Goal: Task Accomplishment & Management: Manage account settings

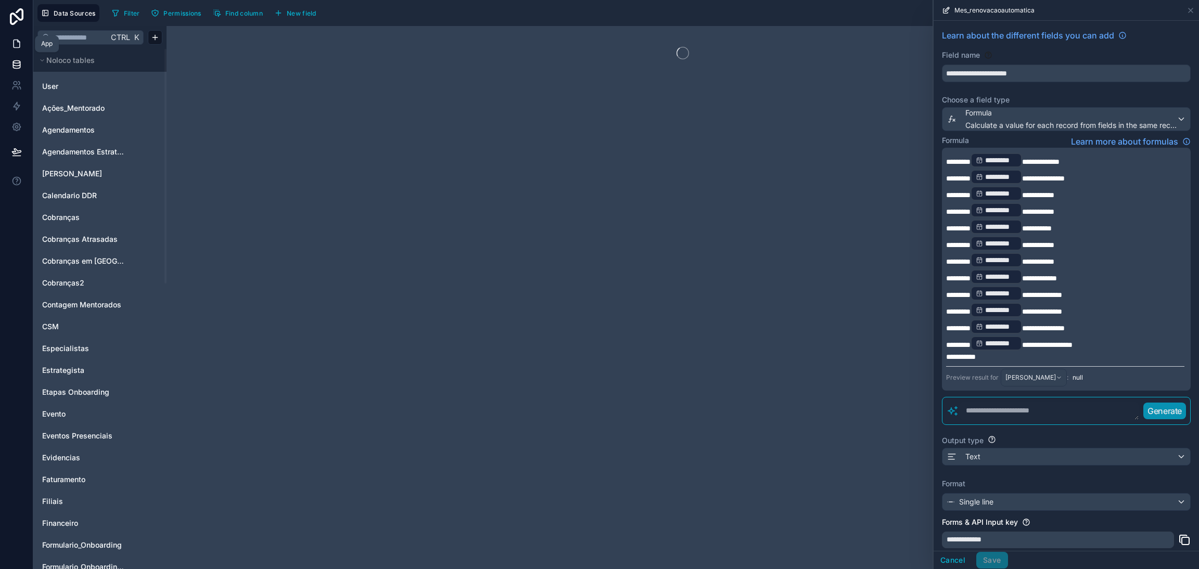
drag, startPoint x: 8, startPoint y: 46, endPoint x: 17, endPoint y: 47, distance: 9.4
click at [8, 46] on link at bounding box center [16, 43] width 33 height 21
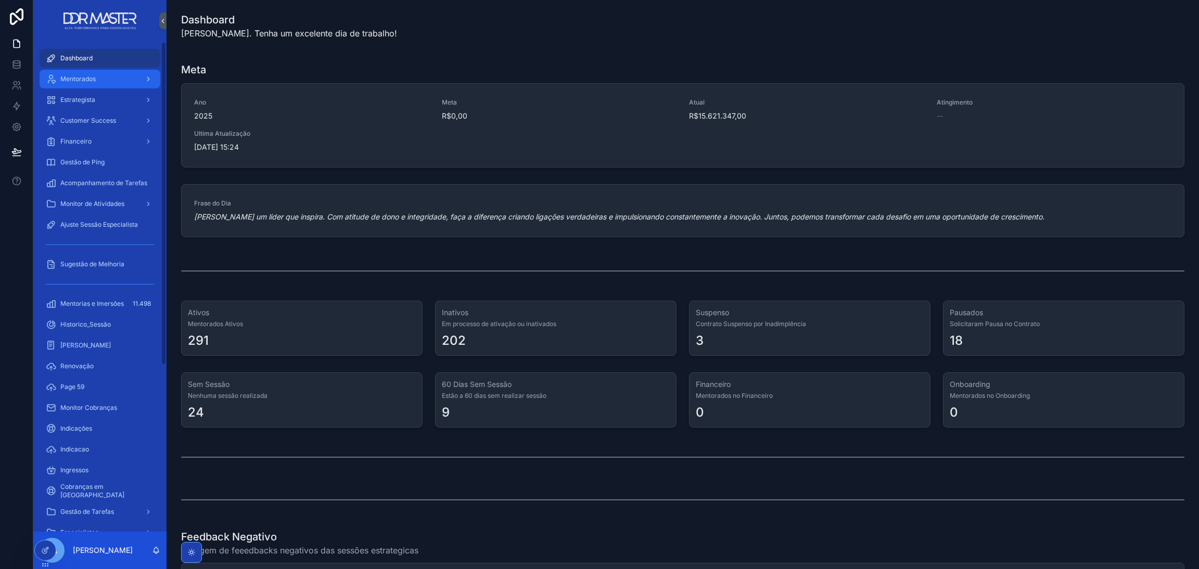
click at [95, 76] on span "Mentorados" at bounding box center [77, 79] width 35 height 8
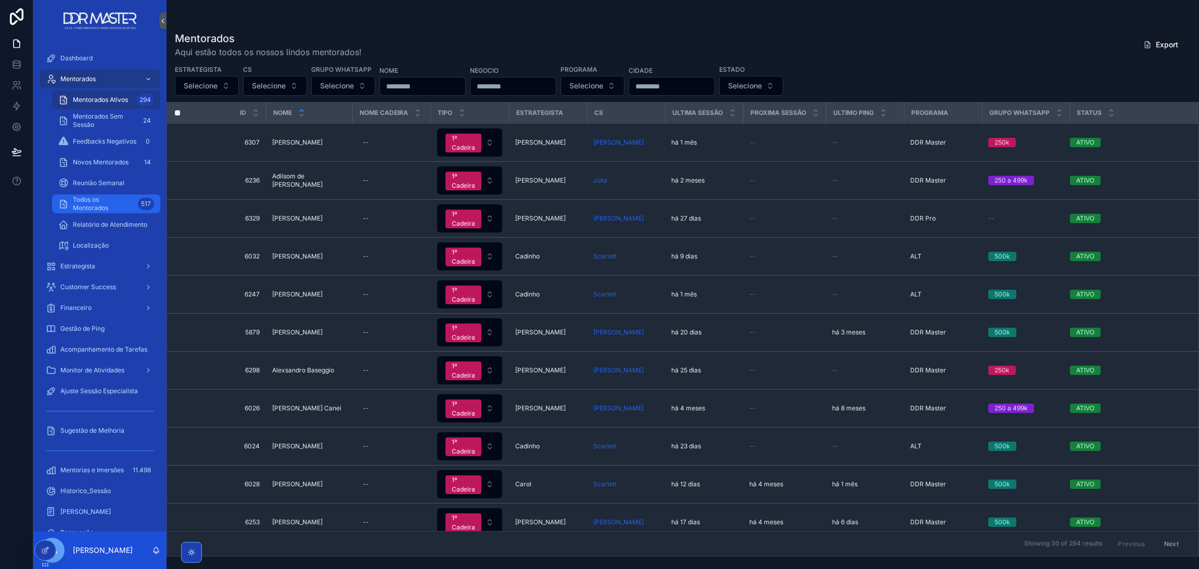
click at [96, 196] on span "Todos os Mentorados" at bounding box center [103, 204] width 61 height 17
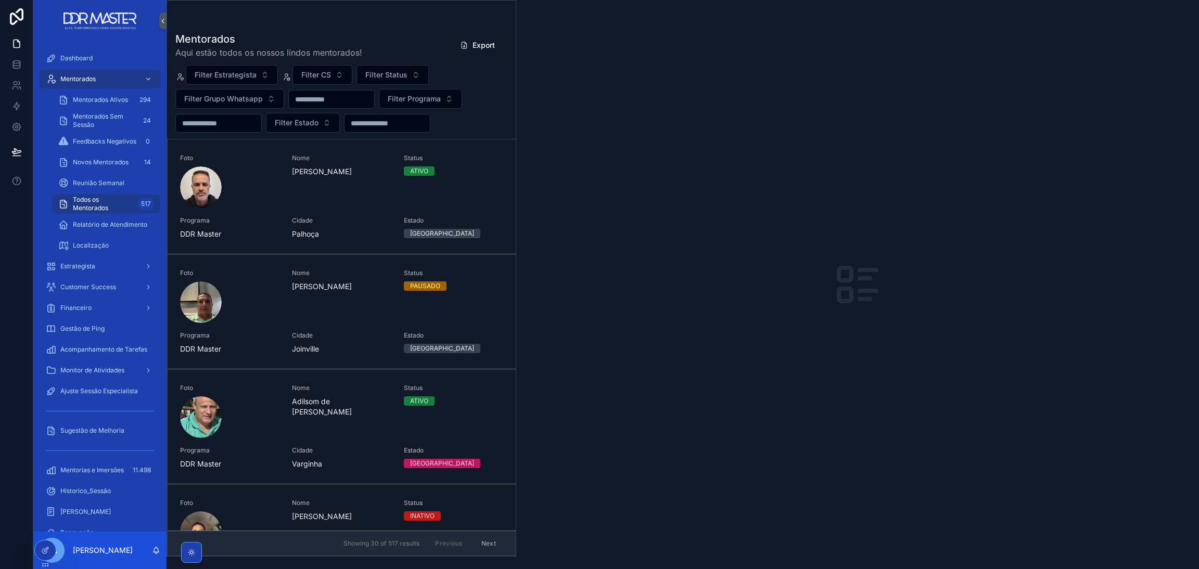
click at [316, 98] on input "scrollable content" at bounding box center [331, 99] width 85 height 15
type input "**********"
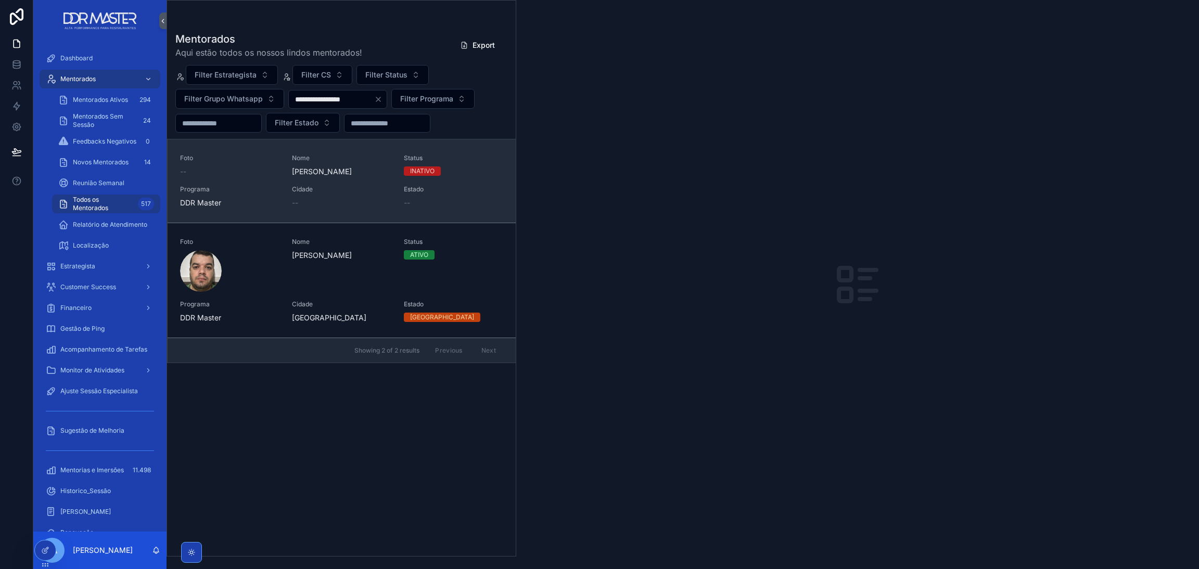
click at [319, 207] on div "--" at bounding box center [341, 203] width 99 height 10
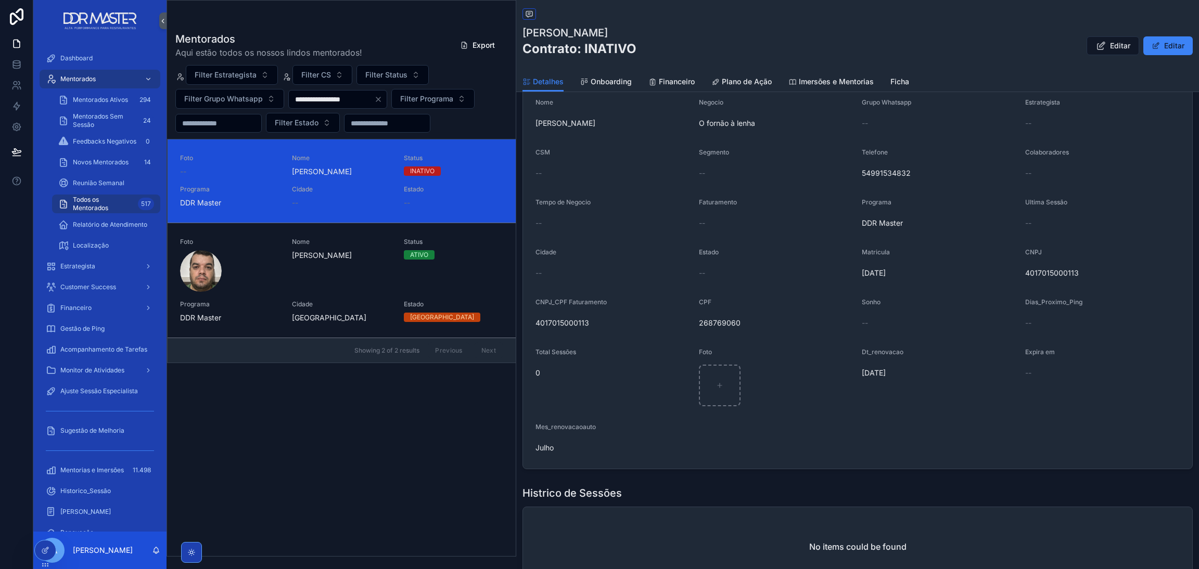
scroll to position [234, 0]
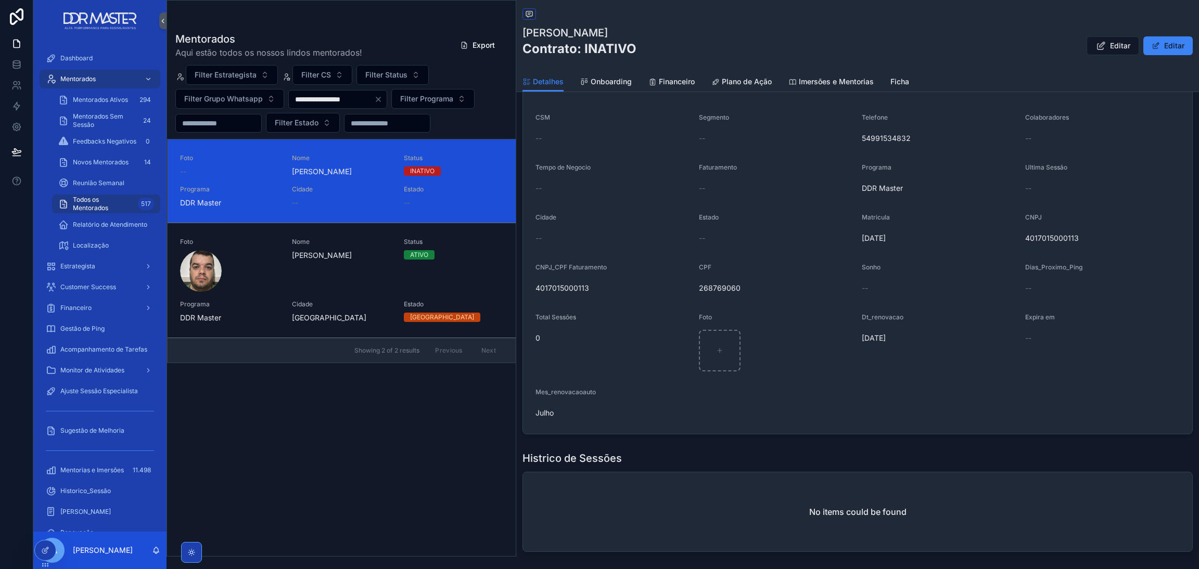
drag, startPoint x: 463, startPoint y: 175, endPoint x: 419, endPoint y: 423, distance: 251.5
click at [419, 361] on div "**********" at bounding box center [341, 290] width 349 height 531
click at [48, 361] on div at bounding box center [45, 551] width 21 height 20
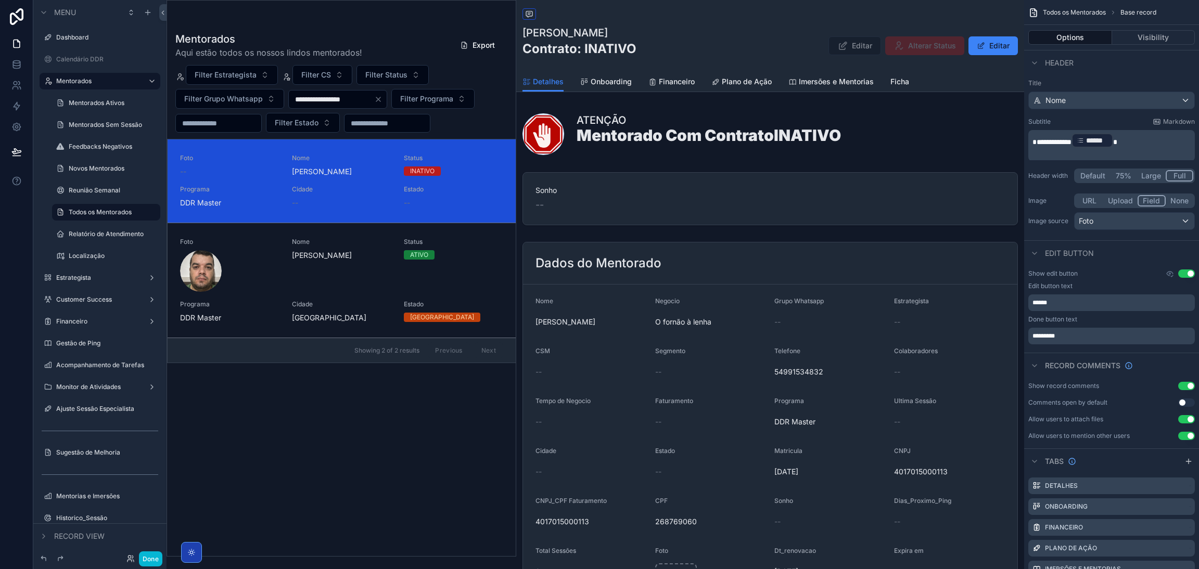
click at [304, 31] on div "scrollable content" at bounding box center [341, 279] width 349 height 556
click at [309, 361] on div "**********" at bounding box center [341, 290] width 349 height 531
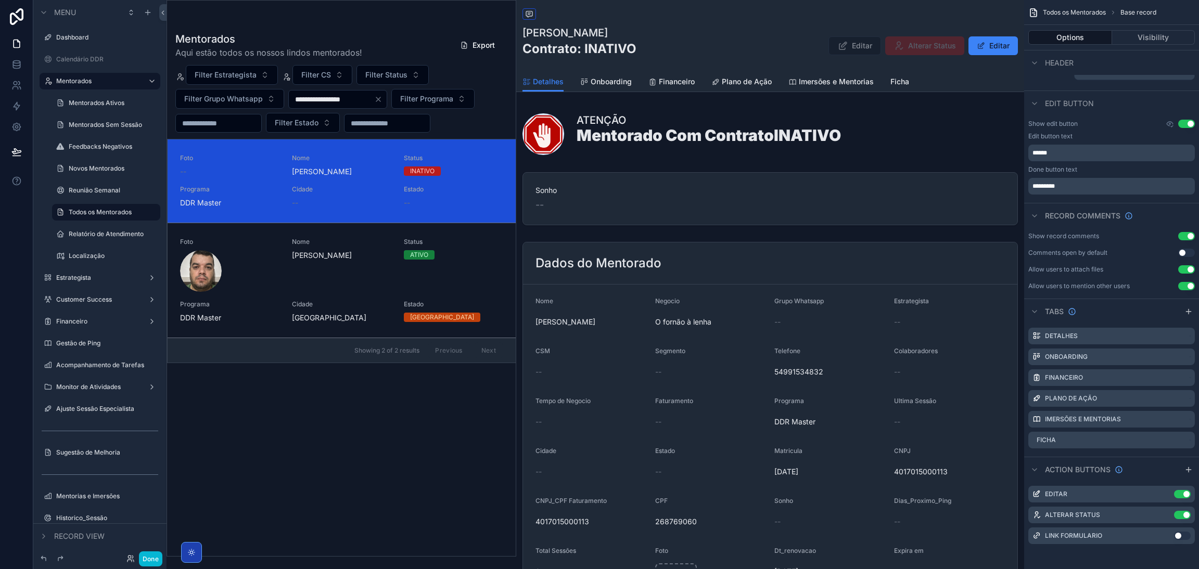
click at [299, 361] on div "**********" at bounding box center [341, 290] width 349 height 531
click at [344, 49] on span "Aqui estão todos os nossos lindos mentorados!" at bounding box center [268, 52] width 187 height 12
click at [22, 63] on link at bounding box center [16, 64] width 33 height 21
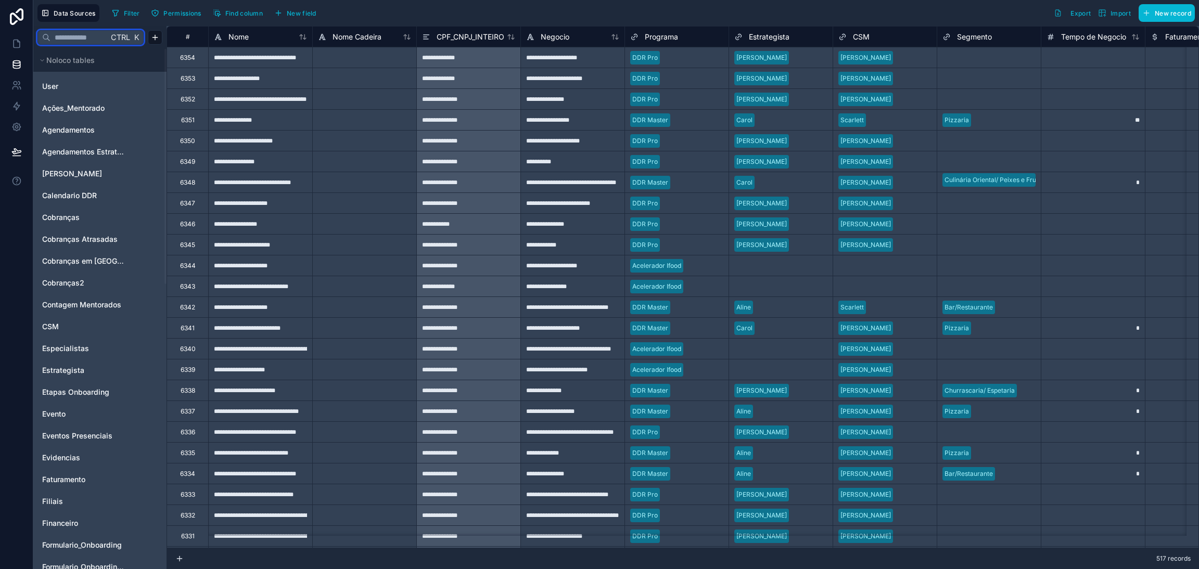
click at [73, 42] on input "text" at bounding box center [79, 37] width 58 height 19
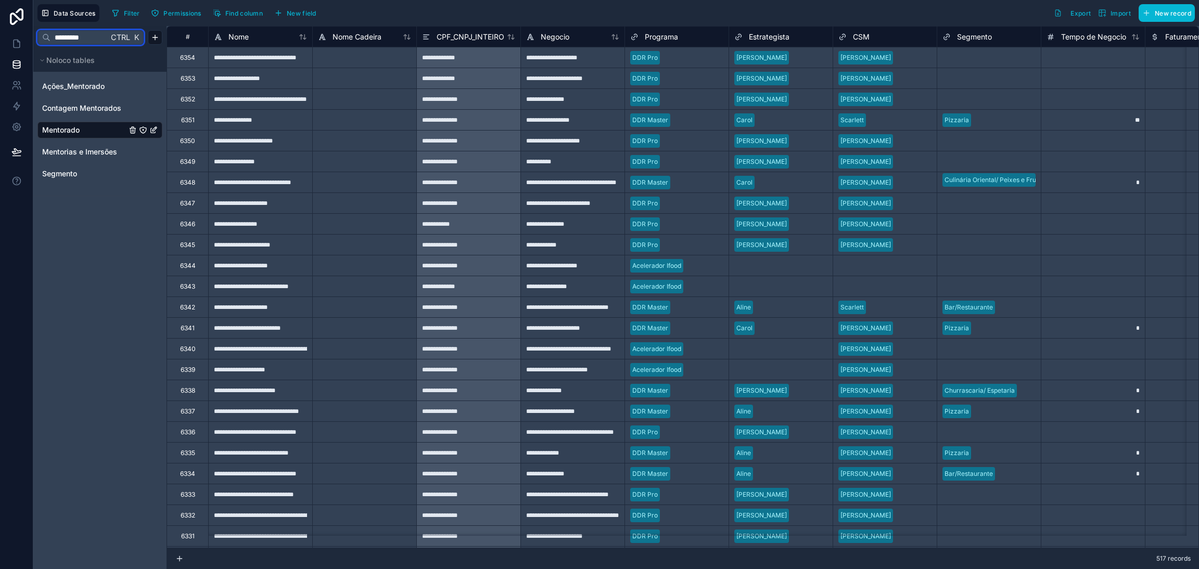
type input "*********"
click at [302, 42] on div "Nome" at bounding box center [260, 37] width 93 height 12
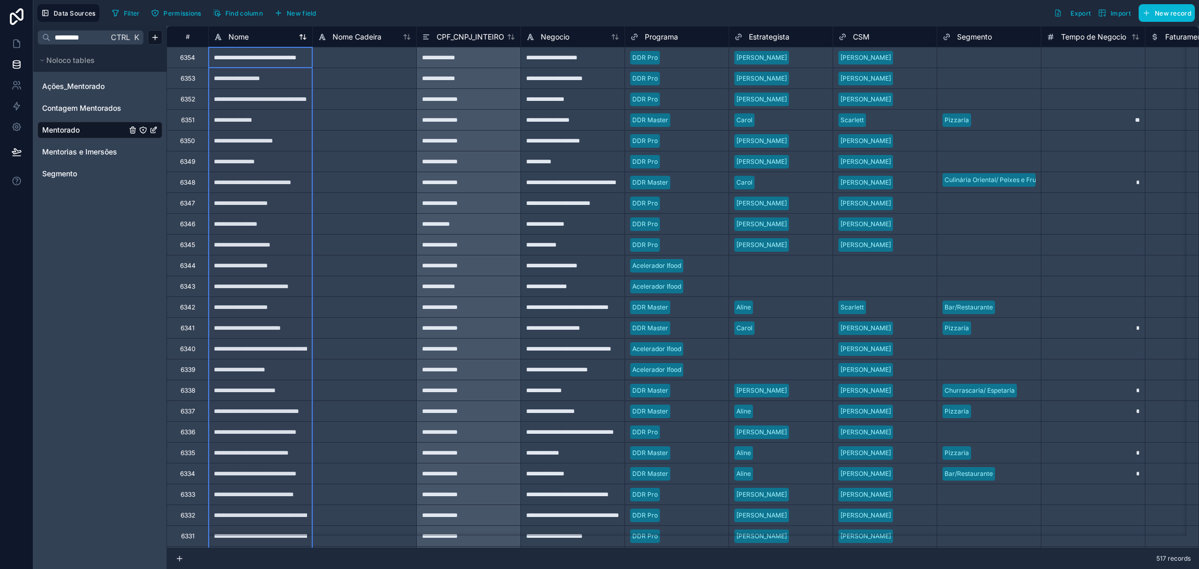
click at [302, 35] on icon at bounding box center [301, 36] width 3 height 5
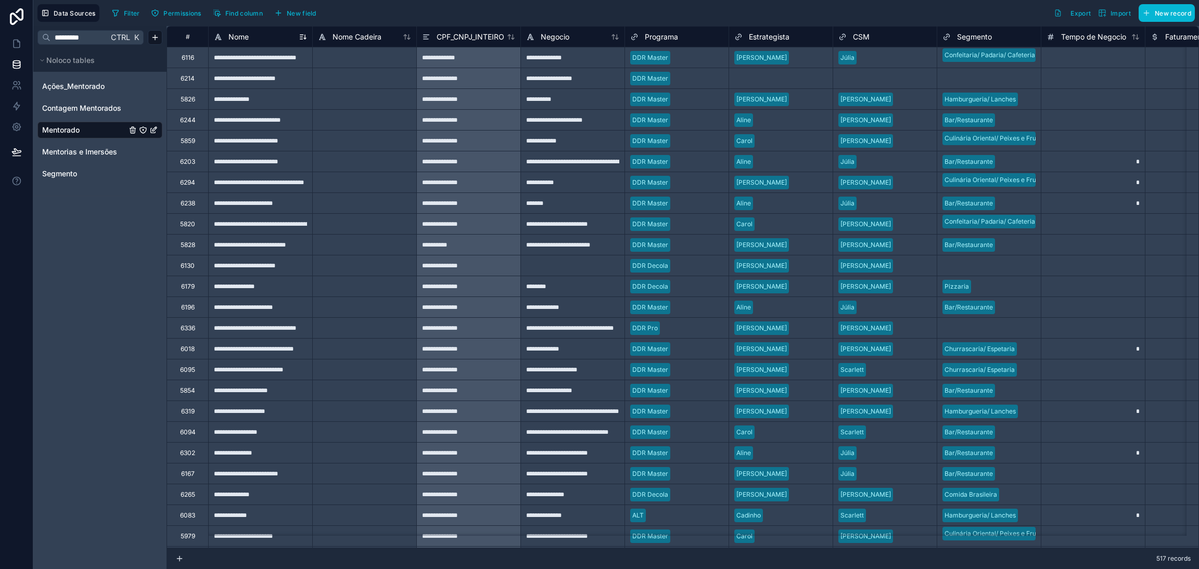
click at [255, 36] on div "Nome" at bounding box center [260, 37] width 93 height 12
click at [302, 37] on icon at bounding box center [301, 37] width 3 height 0
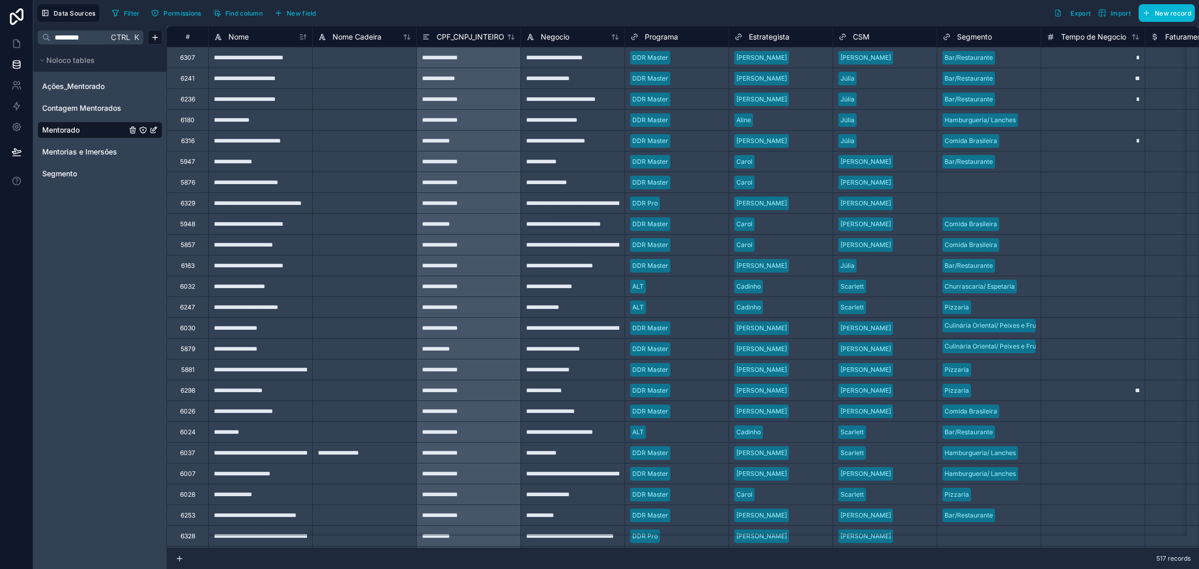
click at [370, 18] on div "Filter Permissions Find column New field Export Import New record" at bounding box center [651, 13] width 1087 height 18
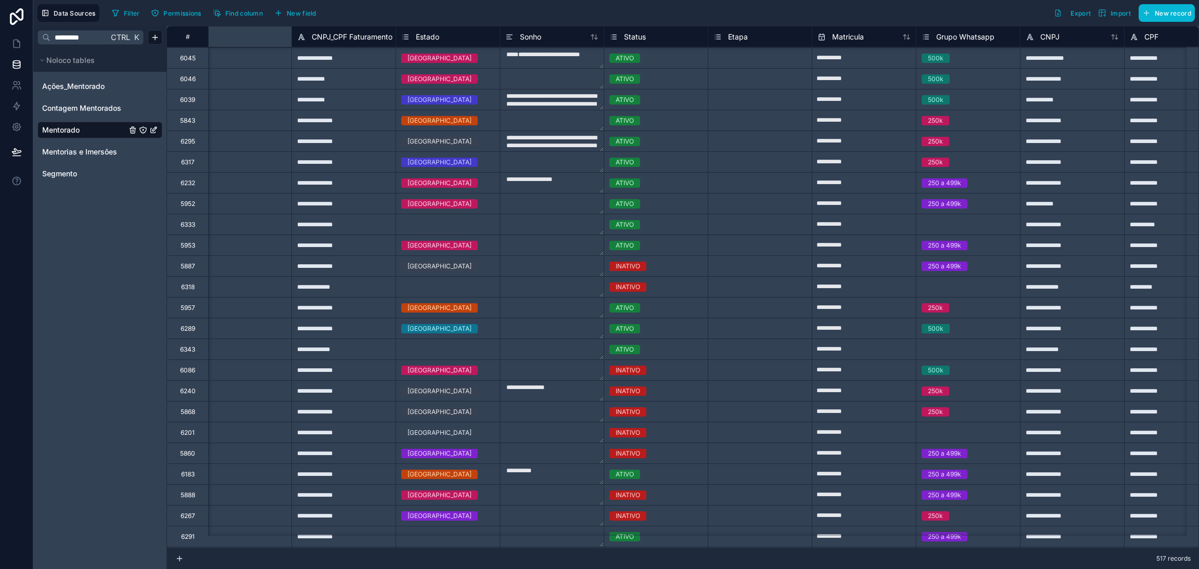
scroll to position [3100, 1722]
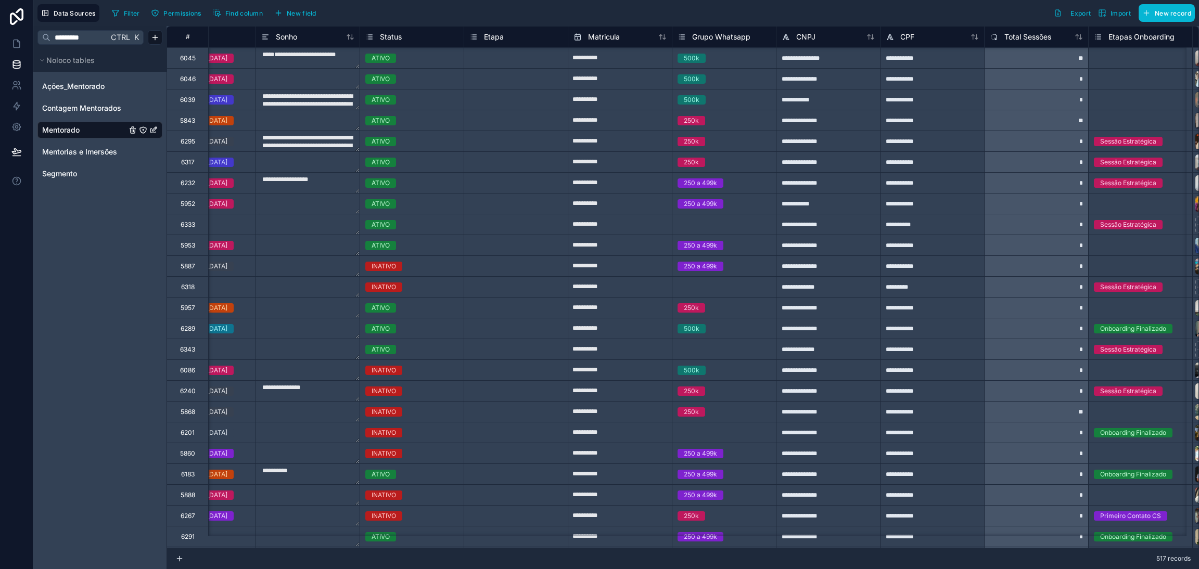
click at [319, 285] on textarea at bounding box center [308, 287] width 104 height 20
click at [183, 289] on div "6318" at bounding box center [188, 287] width 14 height 8
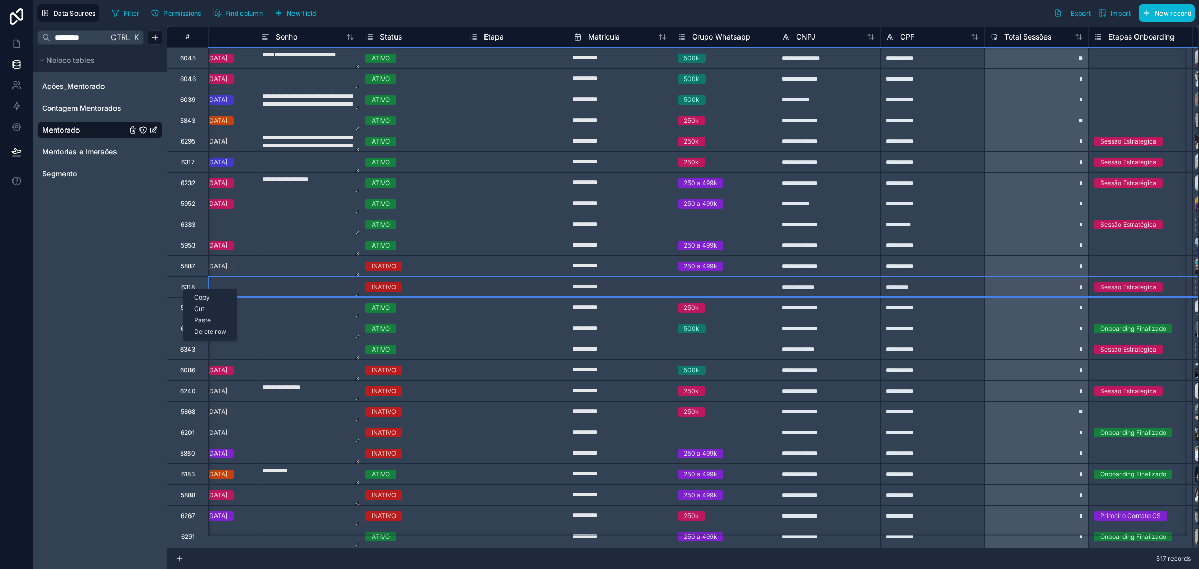
click at [183, 289] on div "6318" at bounding box center [188, 287] width 14 height 8
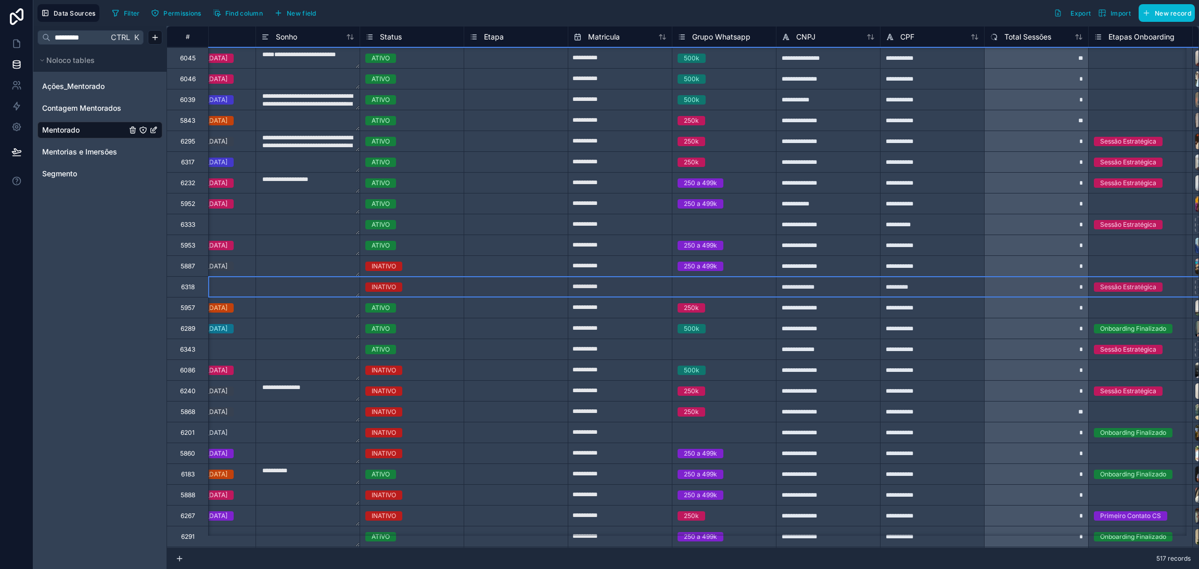
drag, startPoint x: 183, startPoint y: 289, endPoint x: 160, endPoint y: 322, distance: 40.0
click at [160, 322] on div "********* Ctrl K Noloco tables Ações_Mentorado Contagem Mentorados Mentorado Me…" at bounding box center [99, 297] width 133 height 543
drag, startPoint x: 185, startPoint y: 288, endPoint x: 163, endPoint y: 298, distance: 24.0
click at [213, 331] on div "Delete row" at bounding box center [212, 331] width 53 height 11
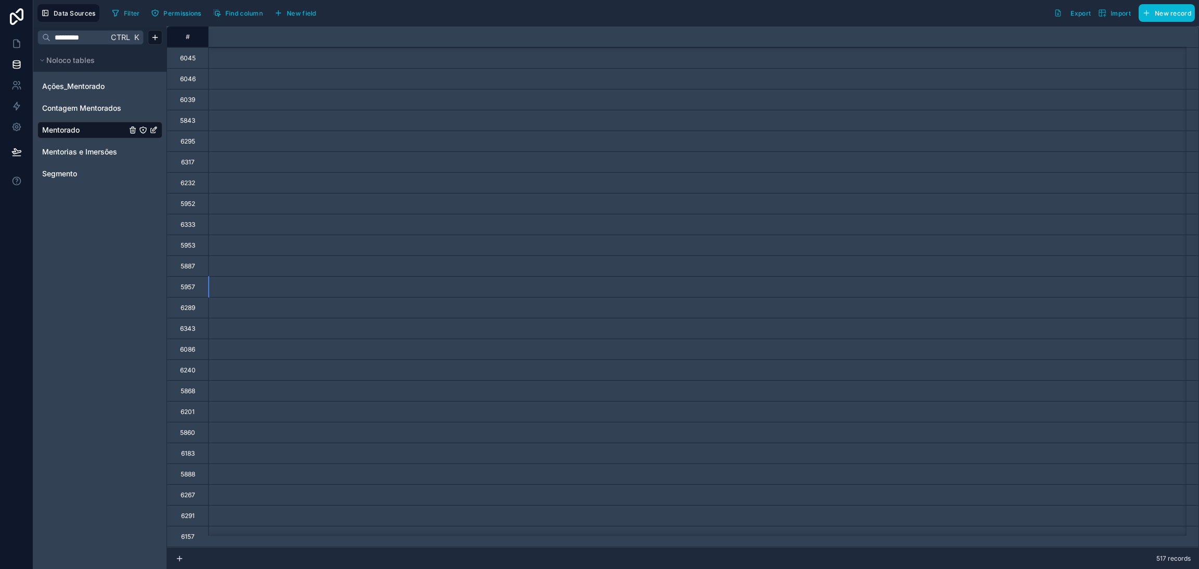
scroll to position [3100, 0]
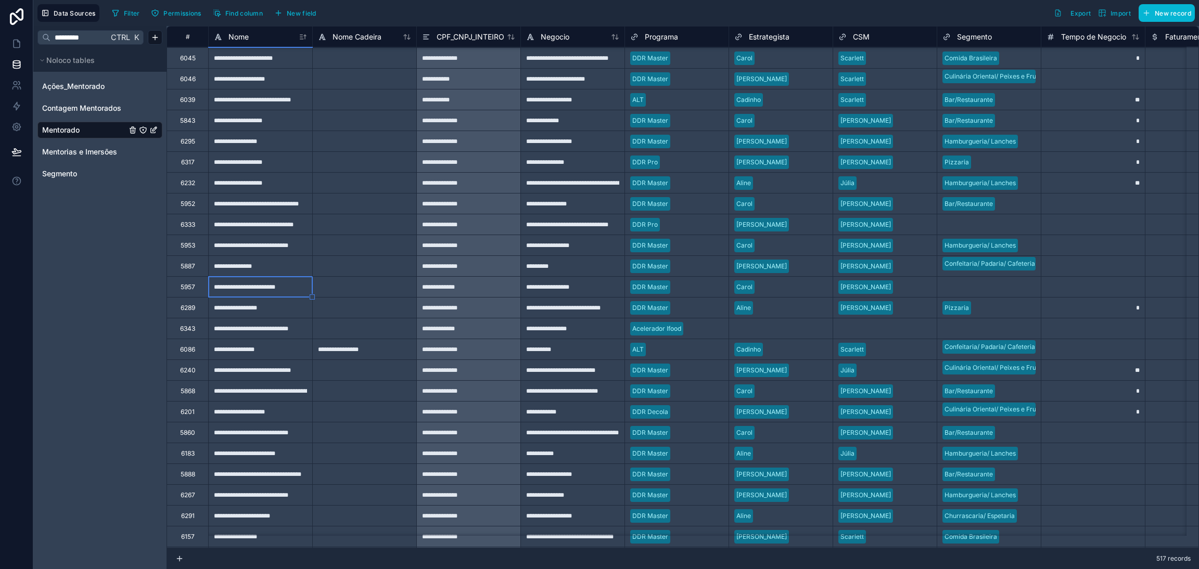
click at [261, 315] on div "**********" at bounding box center [260, 307] width 104 height 21
click at [287, 288] on div "**********" at bounding box center [260, 286] width 104 height 21
click at [275, 288] on div "**********" at bounding box center [260, 286] width 104 height 21
click at [275, 288] on input "**********" at bounding box center [261, 287] width 104 height 20
click at [274, 291] on input "**********" at bounding box center [261, 287] width 104 height 20
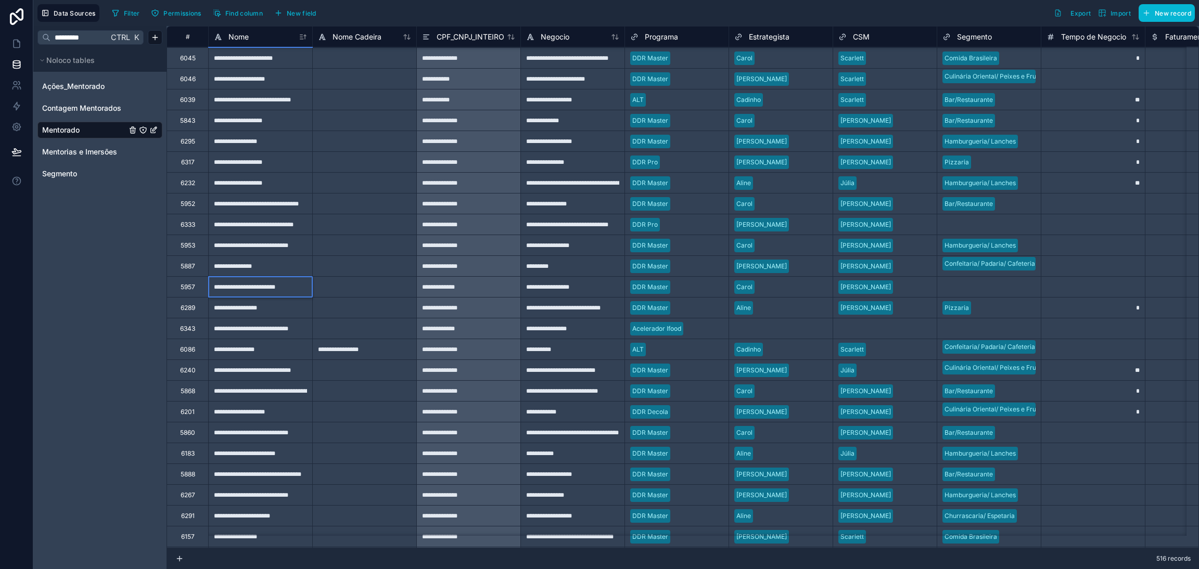
click at [274, 291] on input "**********" at bounding box center [261, 287] width 104 height 20
type input "**********"
click at [121, 361] on div "********* Ctrl K Noloco tables Ações_Mentorado Contagem Mentorados Mentorado Me…" at bounding box center [99, 297] width 133 height 543
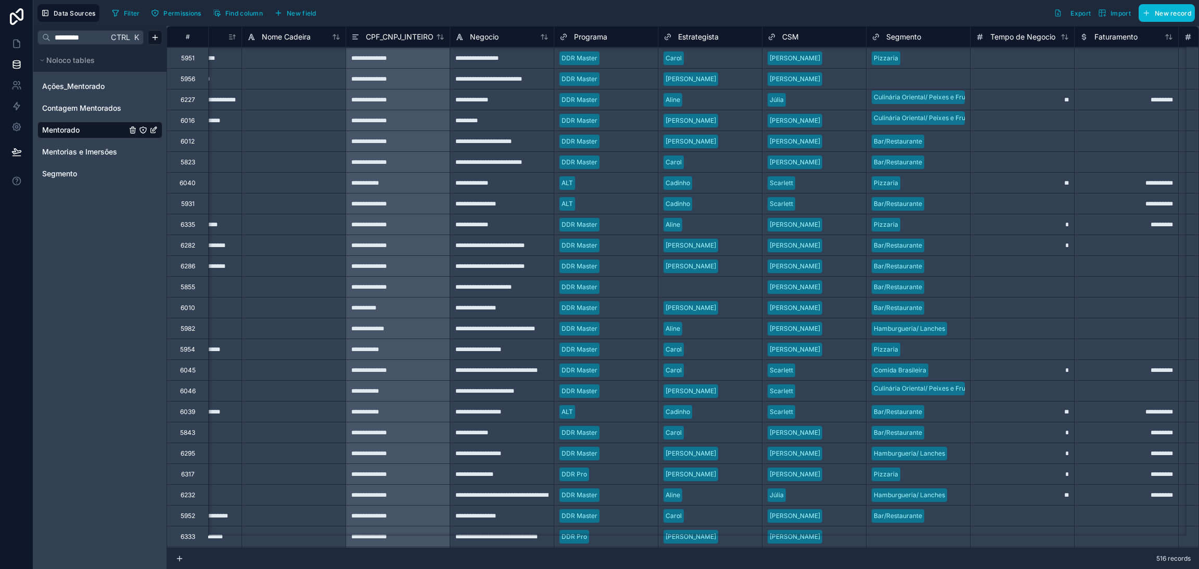
scroll to position [2788, 0]
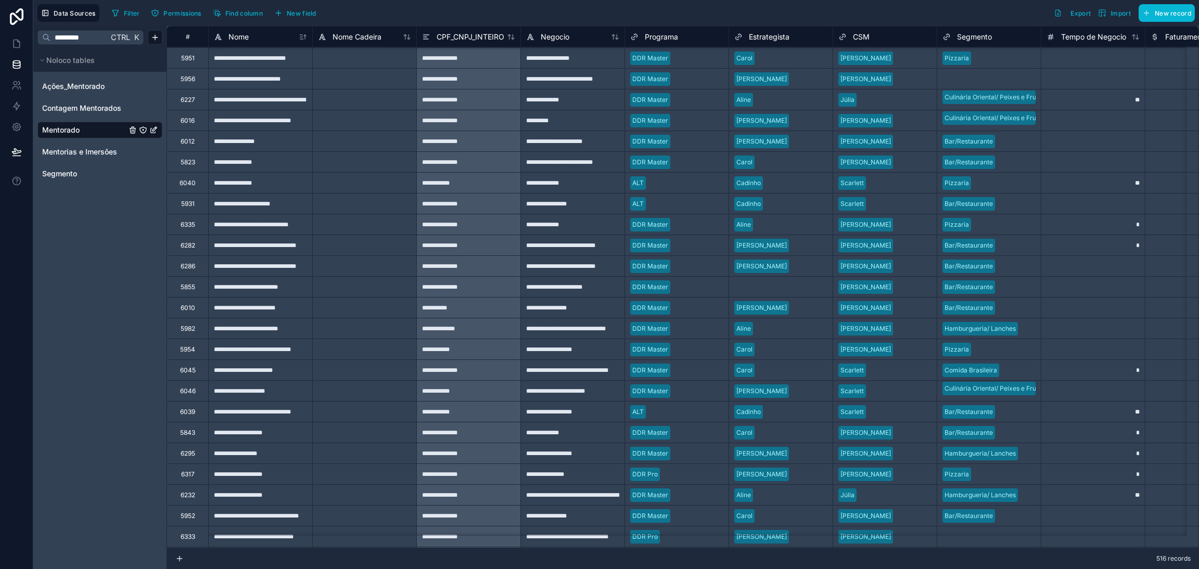
click at [254, 266] on div "**********" at bounding box center [260, 265] width 104 height 21
click at [254, 251] on div "**********" at bounding box center [260, 245] width 104 height 21
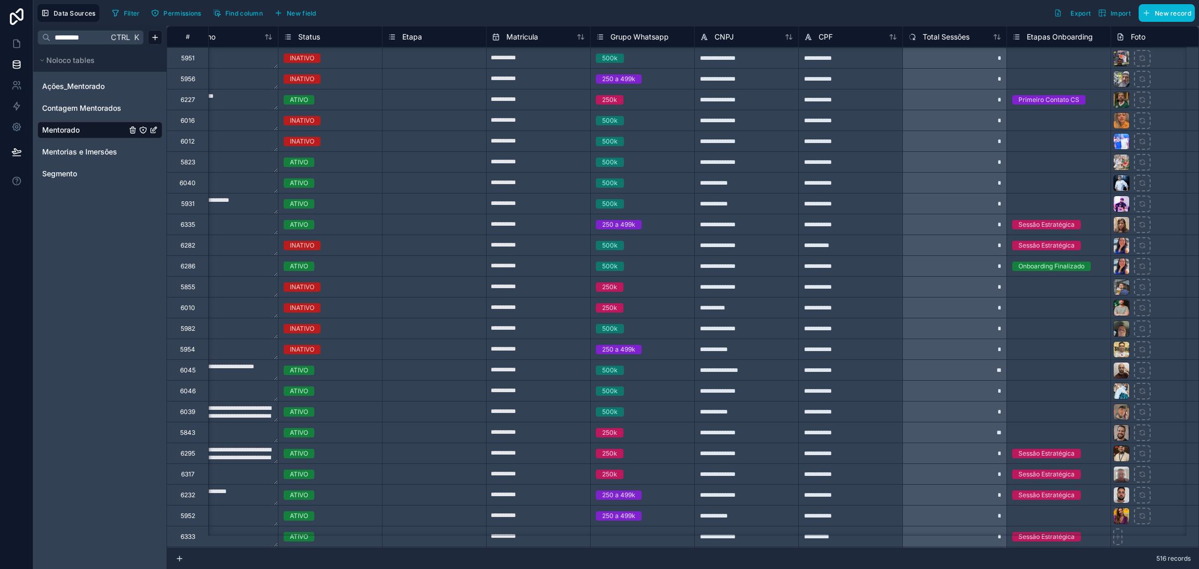
scroll to position [2788, 1854]
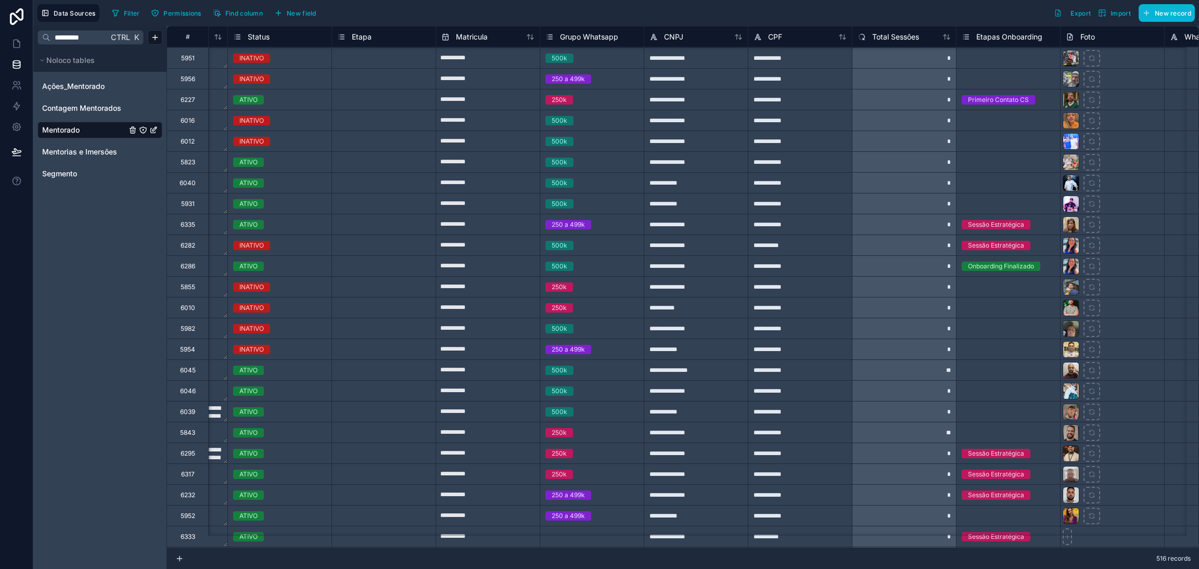
click at [186, 245] on div "6282" at bounding box center [188, 245] width 15 height 8
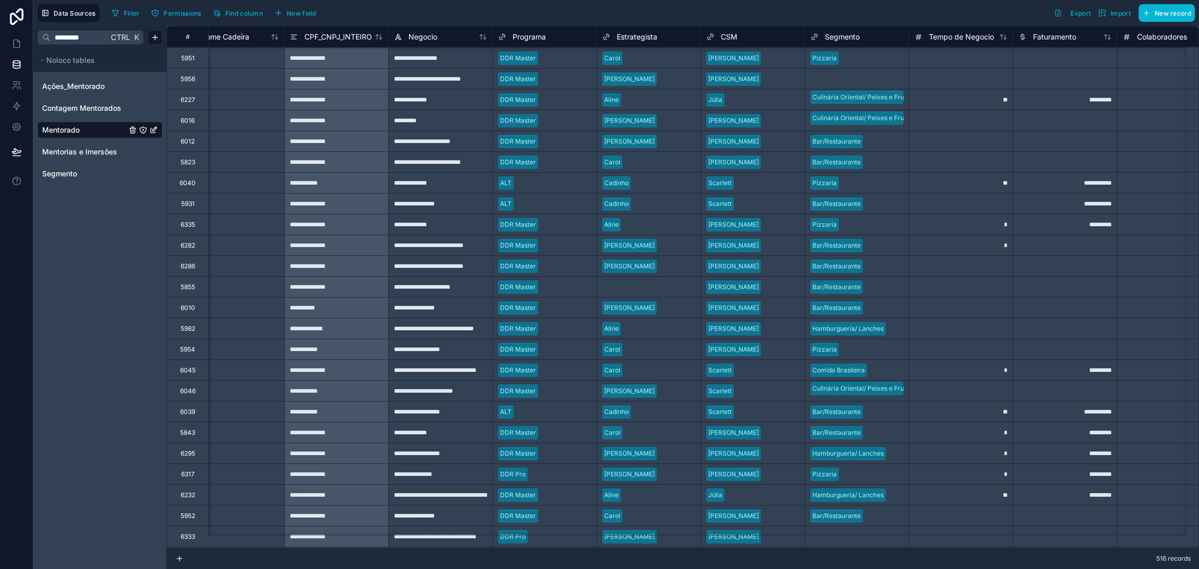
scroll to position [2788, 0]
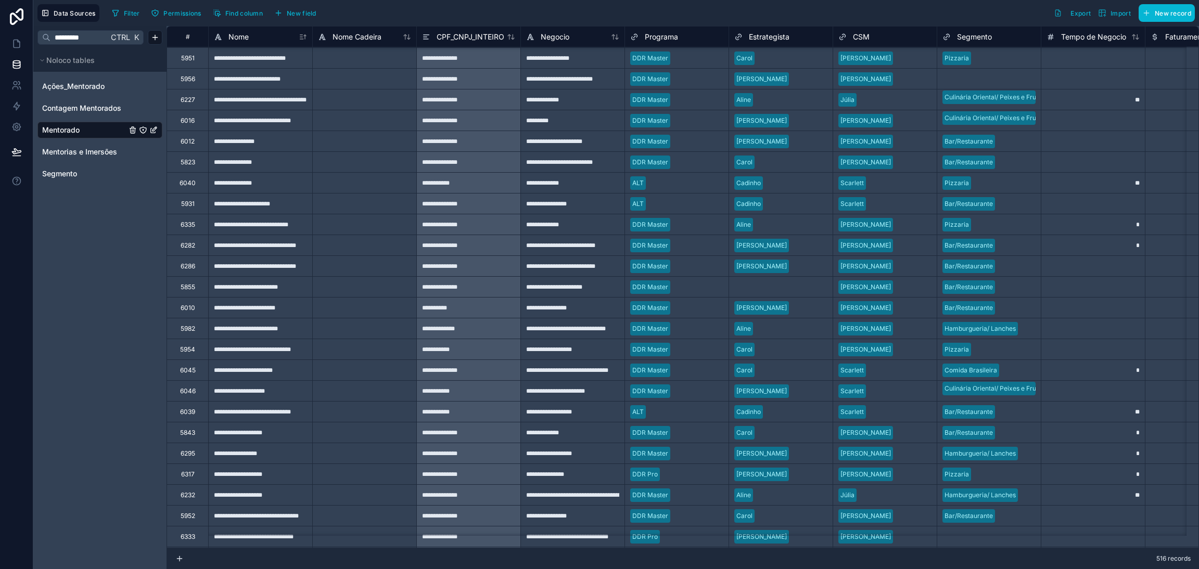
click at [185, 248] on div "6282" at bounding box center [188, 245] width 15 height 8
click at [188, 243] on div "6282" at bounding box center [188, 245] width 15 height 8
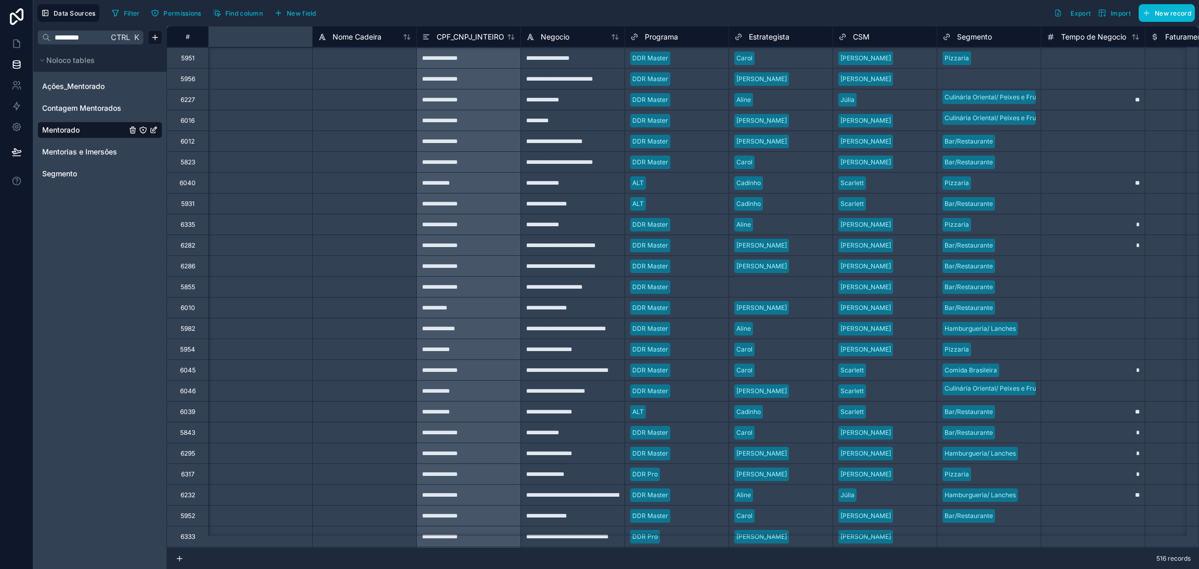
scroll to position [2788, 892]
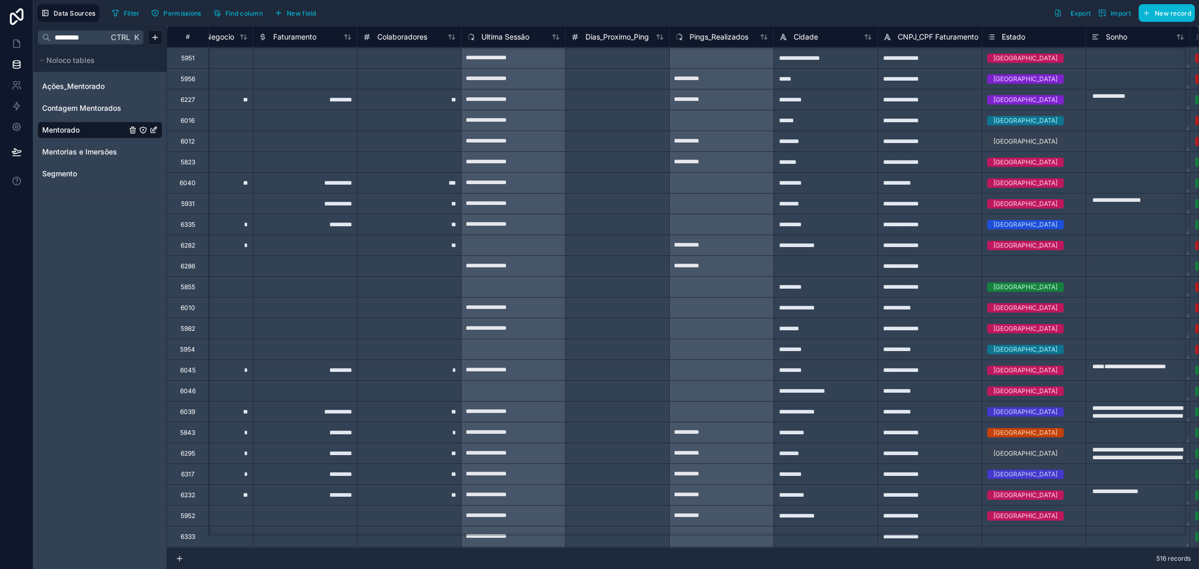
click at [186, 243] on div "6282" at bounding box center [188, 245] width 15 height 8
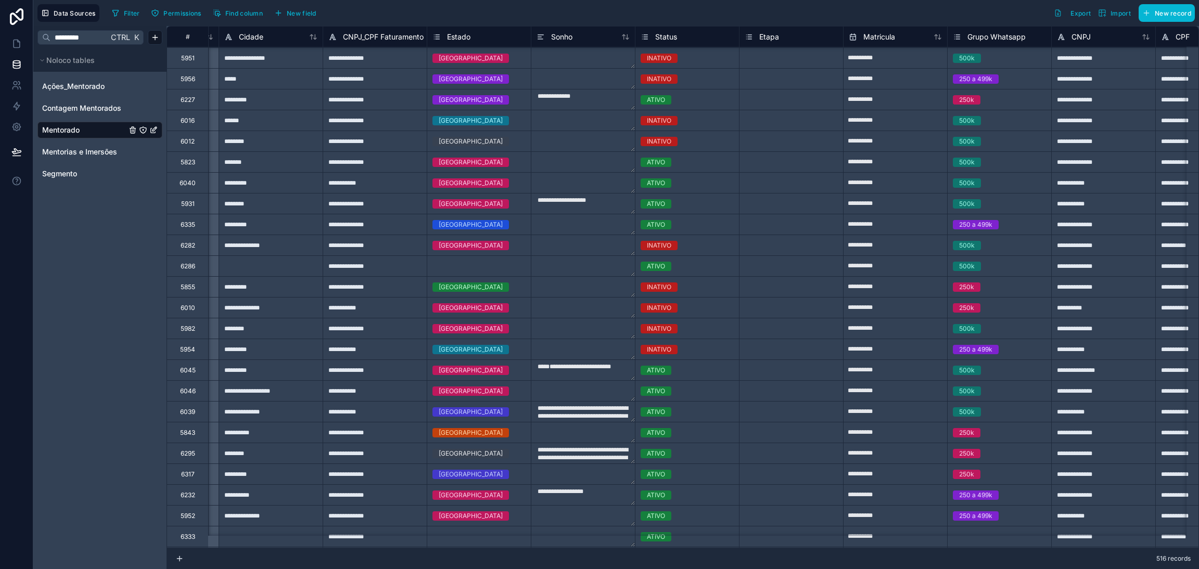
scroll to position [2788, 1447]
click at [176, 245] on div "6282" at bounding box center [187, 245] width 42 height 21
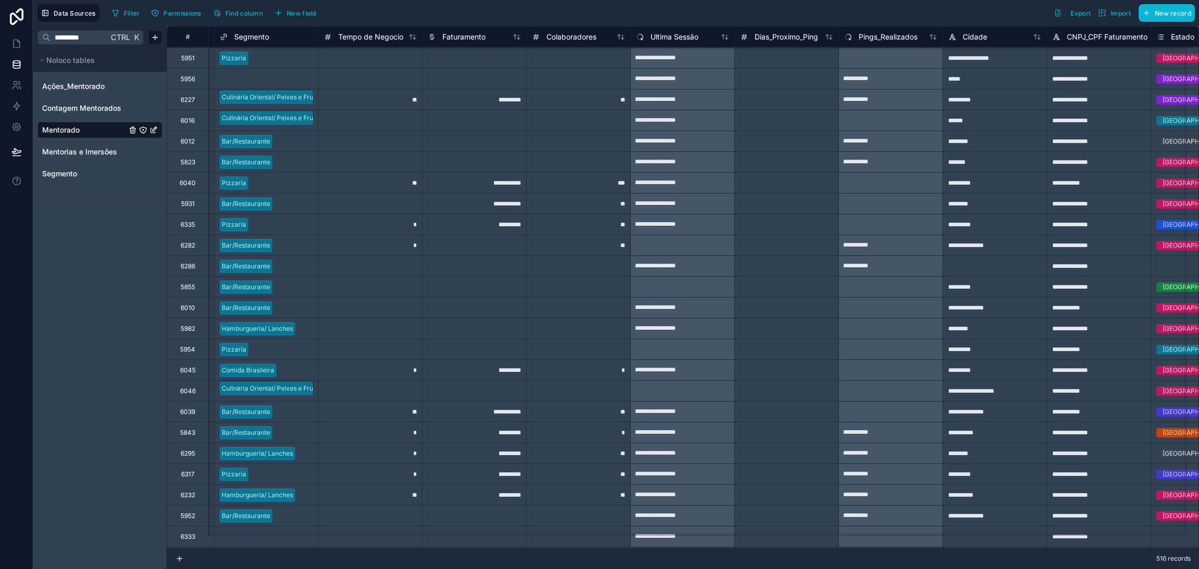
scroll to position [2788, 0]
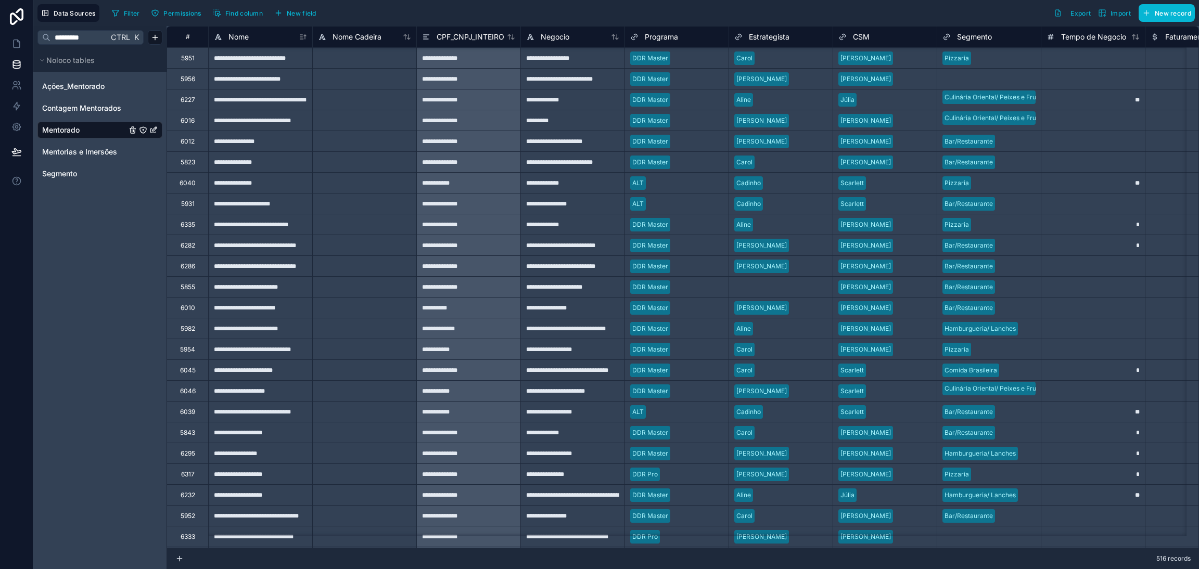
click at [233, 246] on div "**********" at bounding box center [260, 245] width 104 height 21
click at [183, 241] on div "6282" at bounding box center [188, 245] width 15 height 8
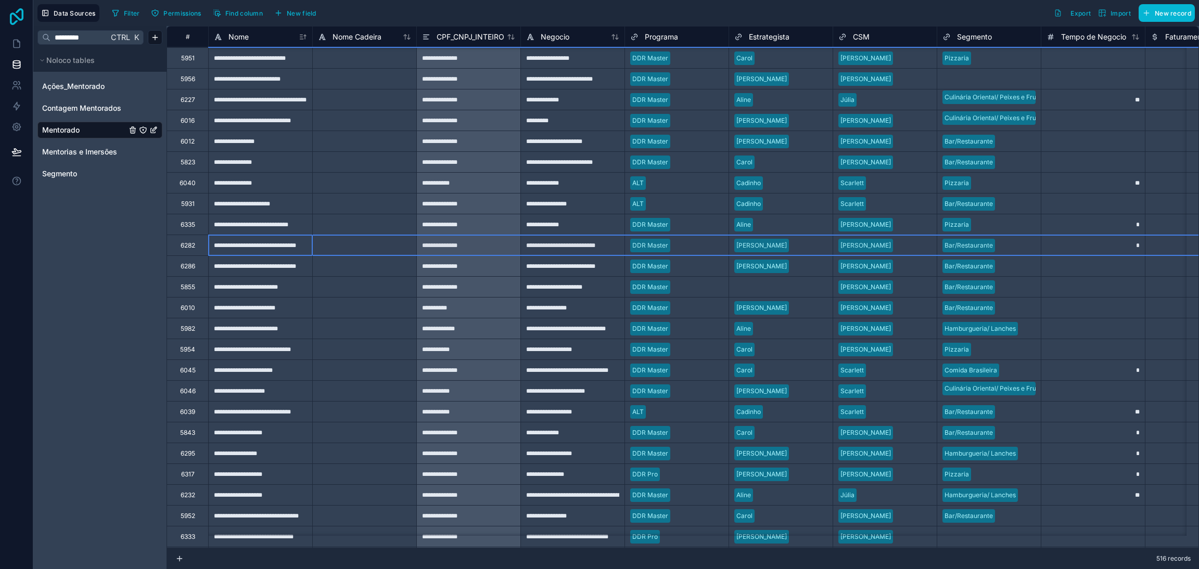
click at [14, 14] on icon at bounding box center [17, 16] width 14 height 17
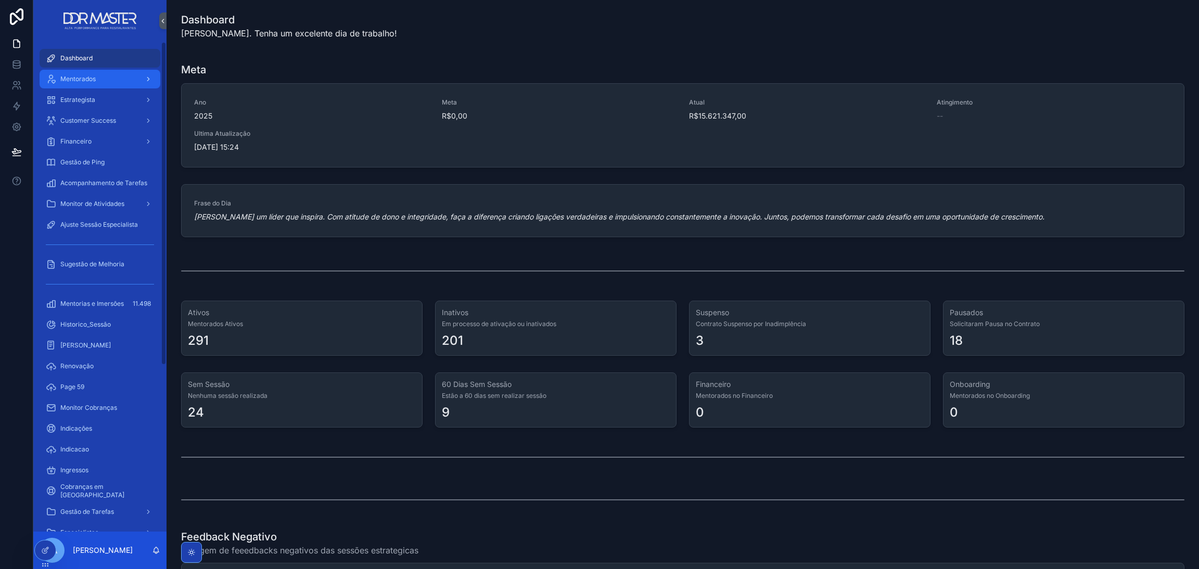
click at [98, 79] on div "Mentorados" at bounding box center [100, 79] width 108 height 17
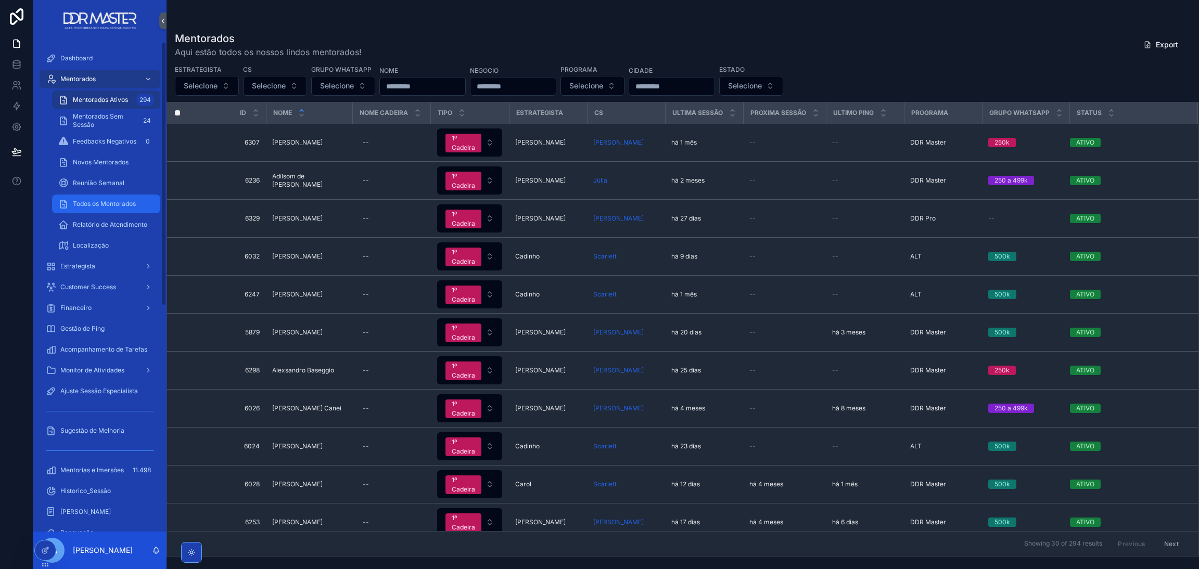
click at [93, 206] on span "Todos os Mentorados" at bounding box center [104, 204] width 63 height 8
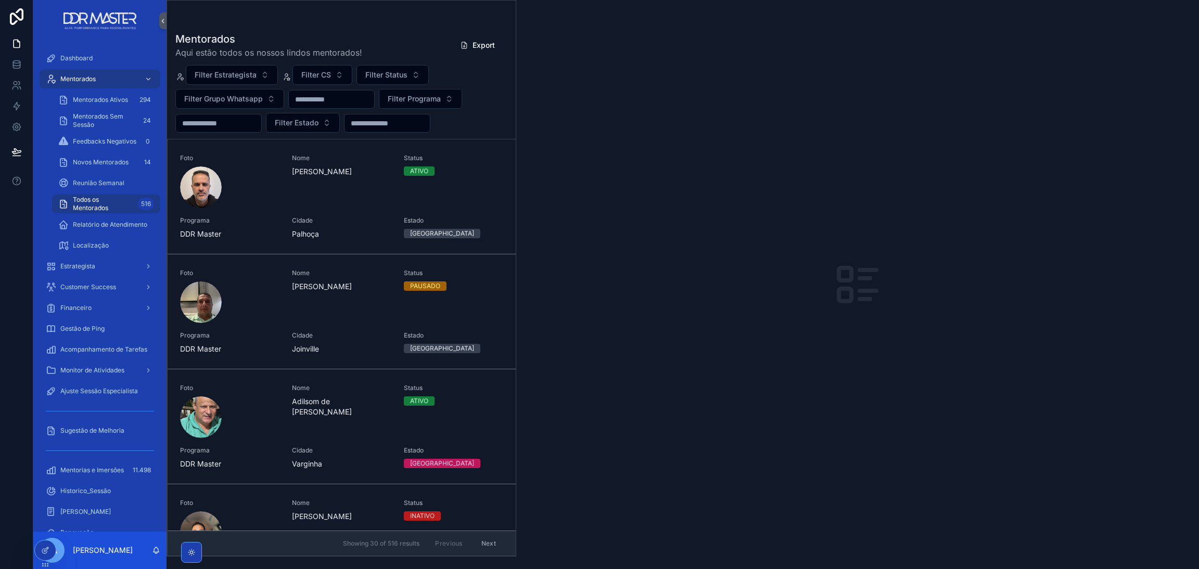
click at [341, 105] on input "scrollable content" at bounding box center [331, 99] width 85 height 15
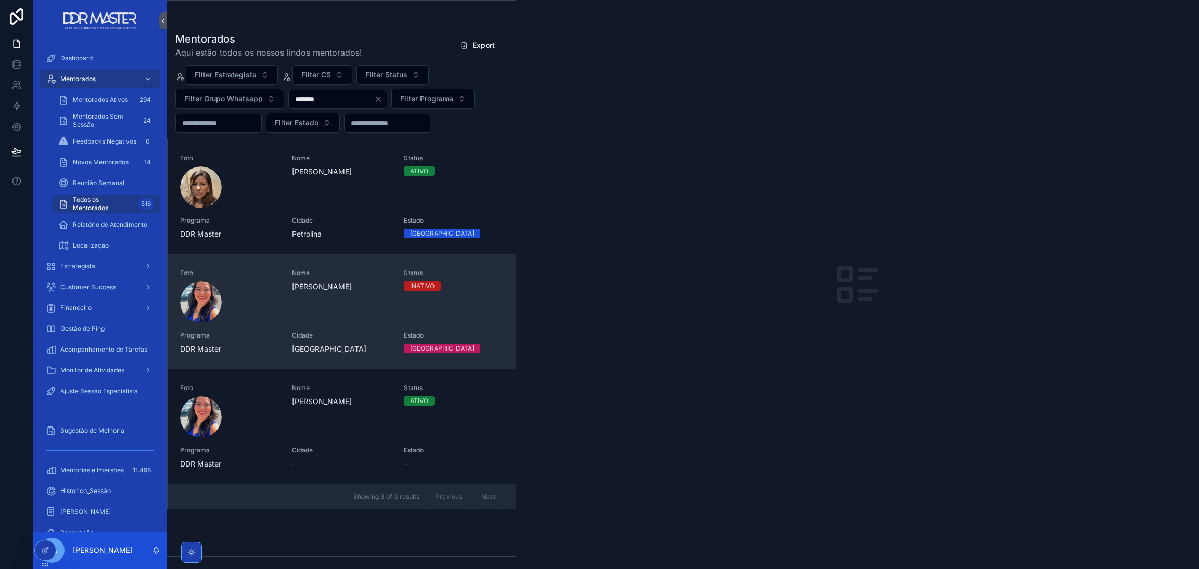
type input "*******"
click at [302, 292] on span "[PERSON_NAME]" at bounding box center [341, 286] width 99 height 10
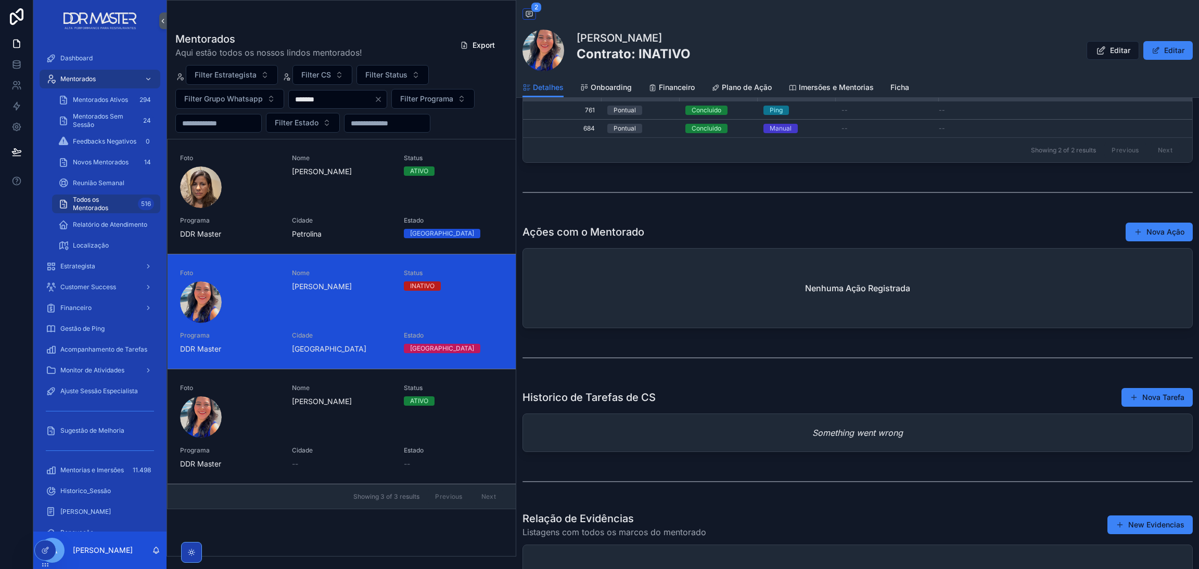
scroll to position [1444, 0]
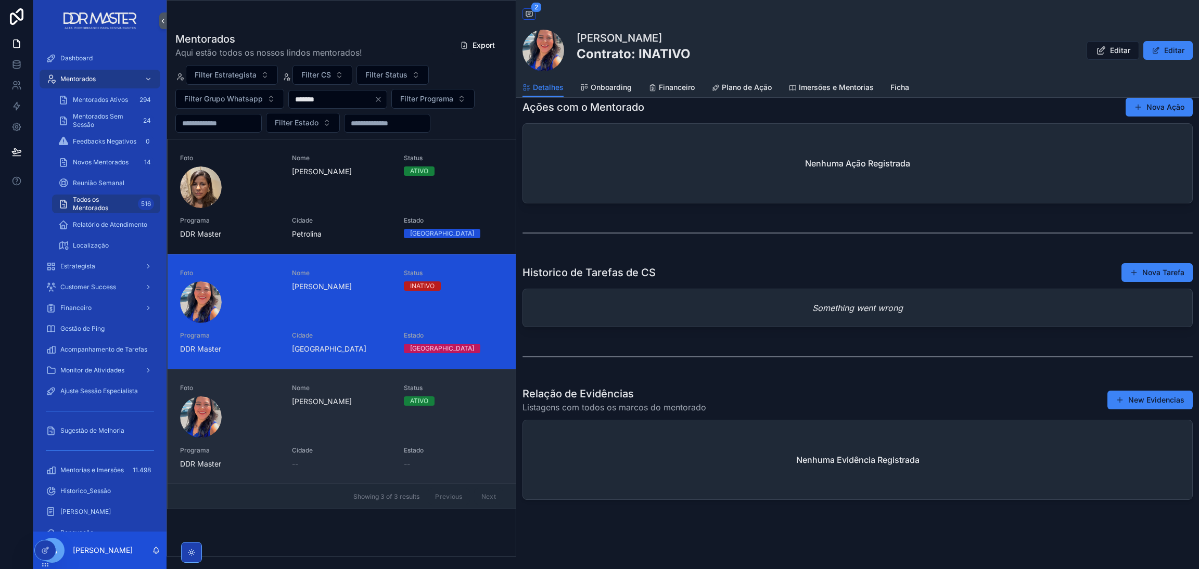
click at [354, 407] on span "[PERSON_NAME]" at bounding box center [341, 401] width 99 height 10
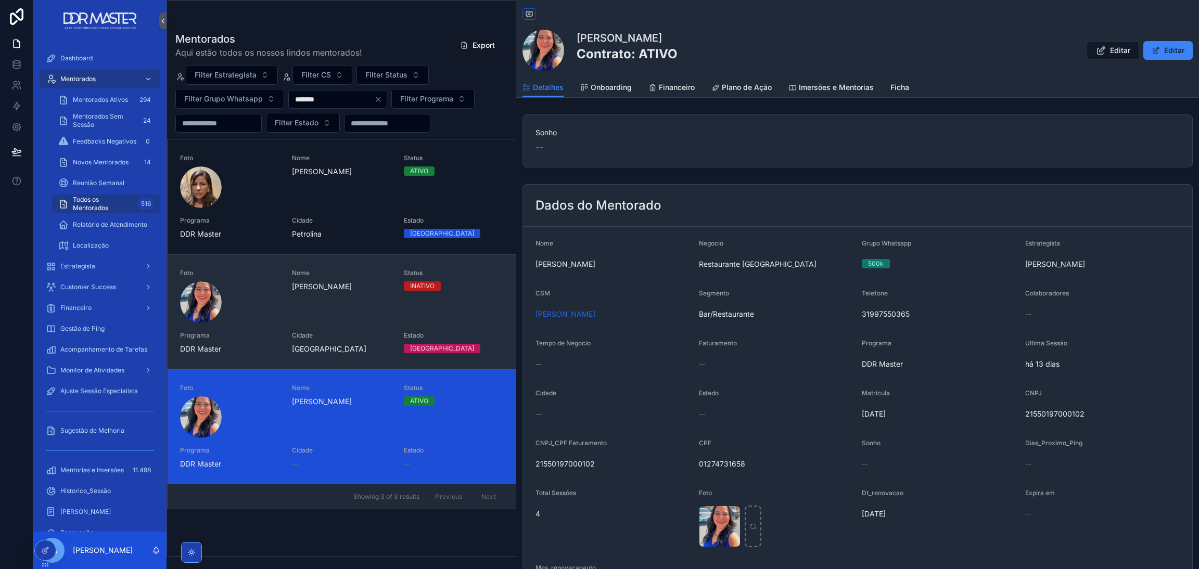
click at [277, 340] on span "Programa" at bounding box center [229, 335] width 99 height 8
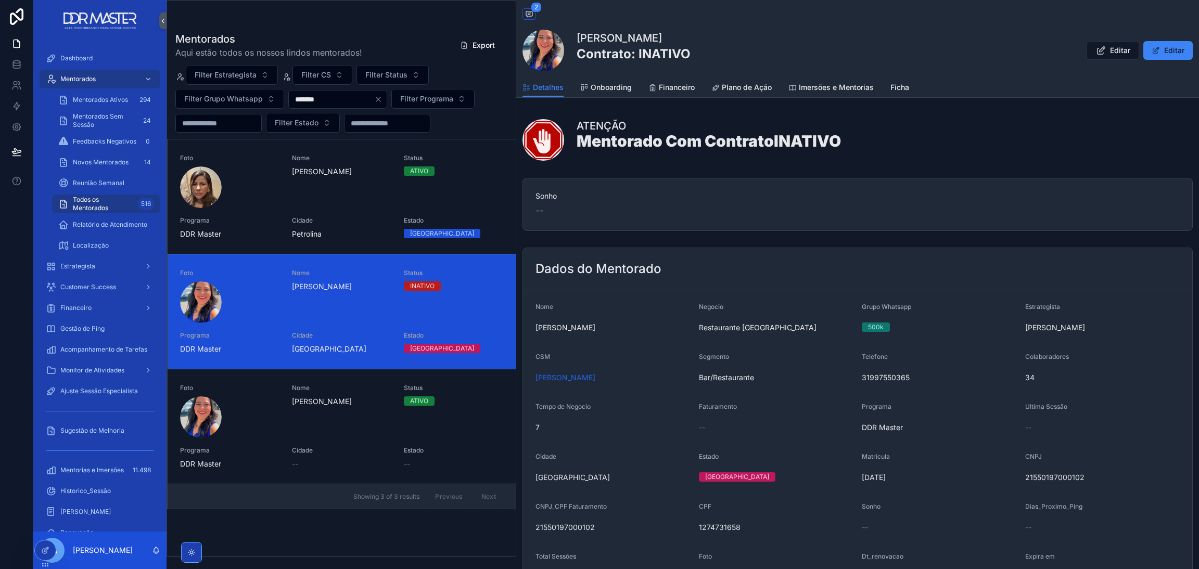
scroll to position [78, 0]
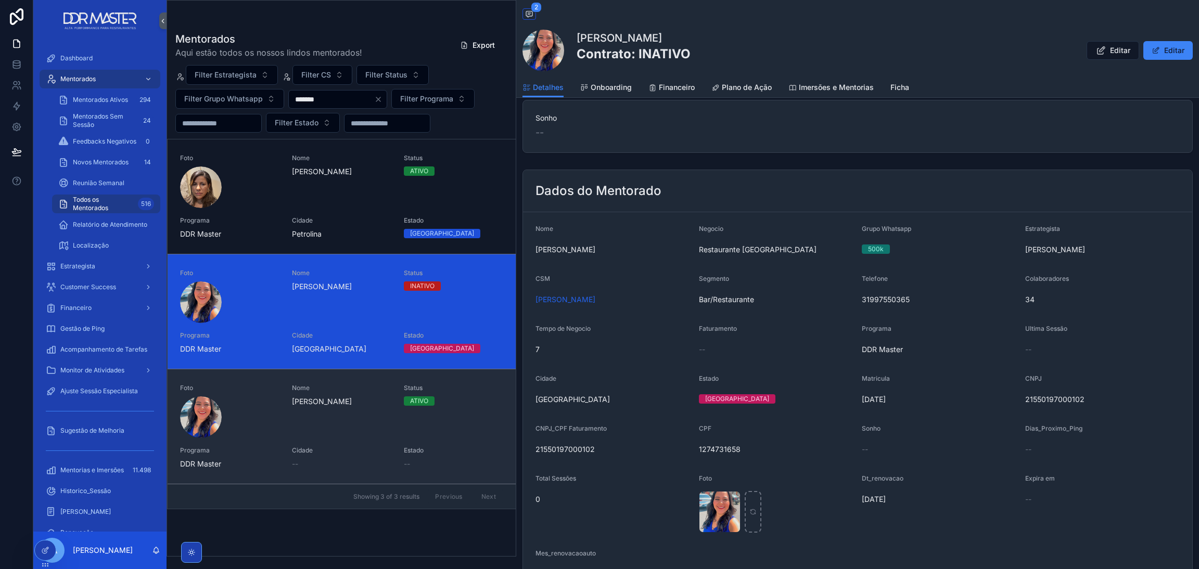
click at [282, 390] on div "Foto Nome [PERSON_NAME] Status ATIVO Programa DDR Master Cidade -- Estado --" at bounding box center [341, 426] width 323 height 85
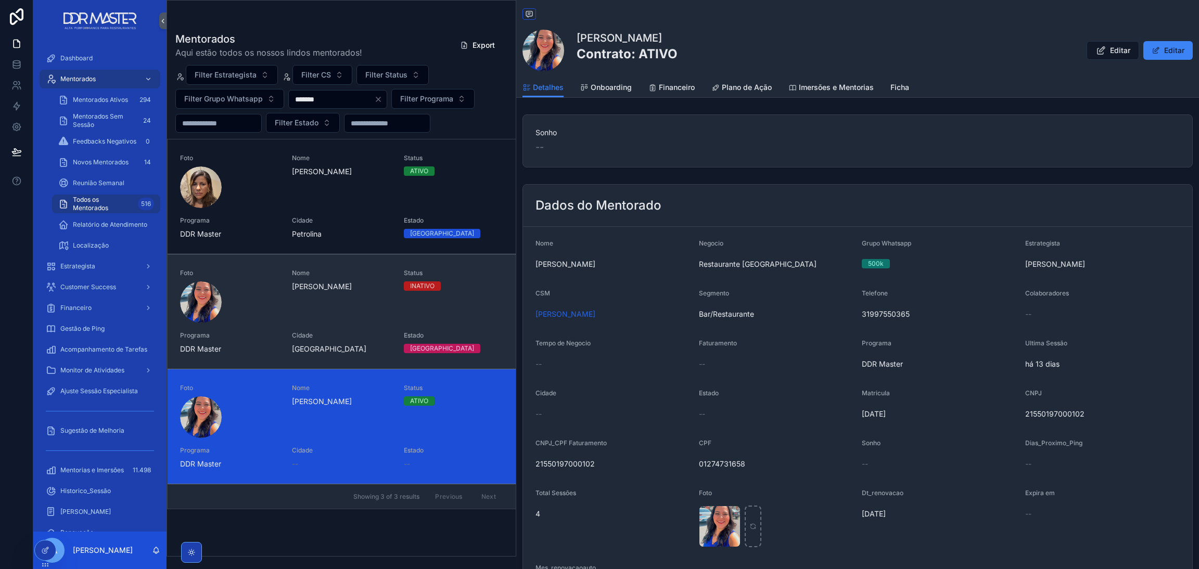
click at [302, 331] on span "Cidade" at bounding box center [341, 335] width 99 height 8
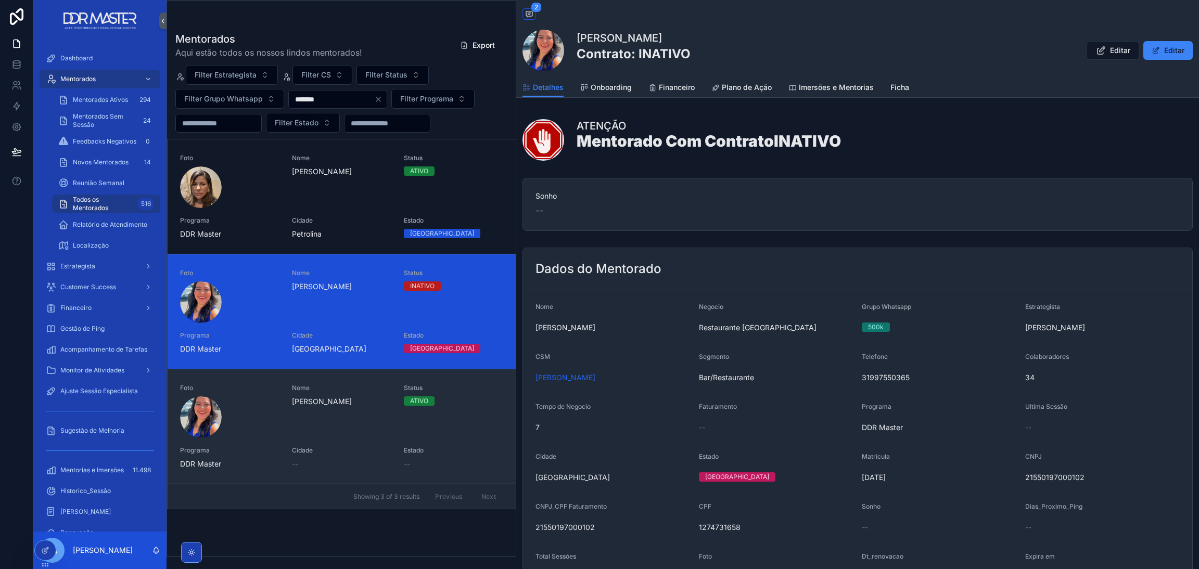
click at [316, 397] on span "[PERSON_NAME]" at bounding box center [341, 401] width 99 height 10
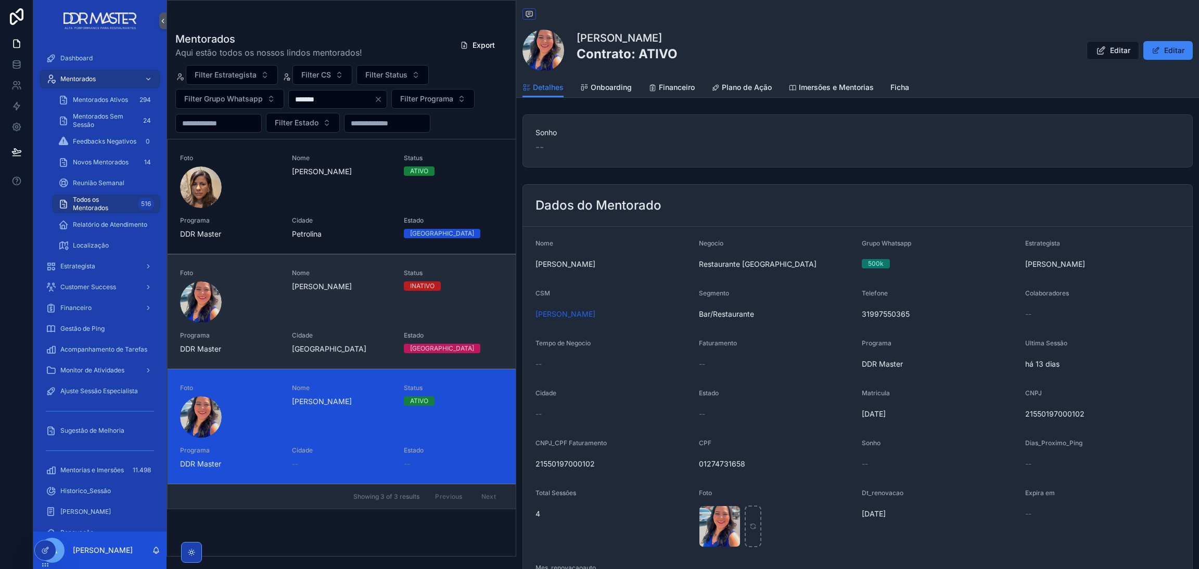
click at [323, 325] on div "Foto Nome Fabiane Pereira de Souza Moreira Status INATIVO Programa DDR Master C…" at bounding box center [341, 311] width 323 height 85
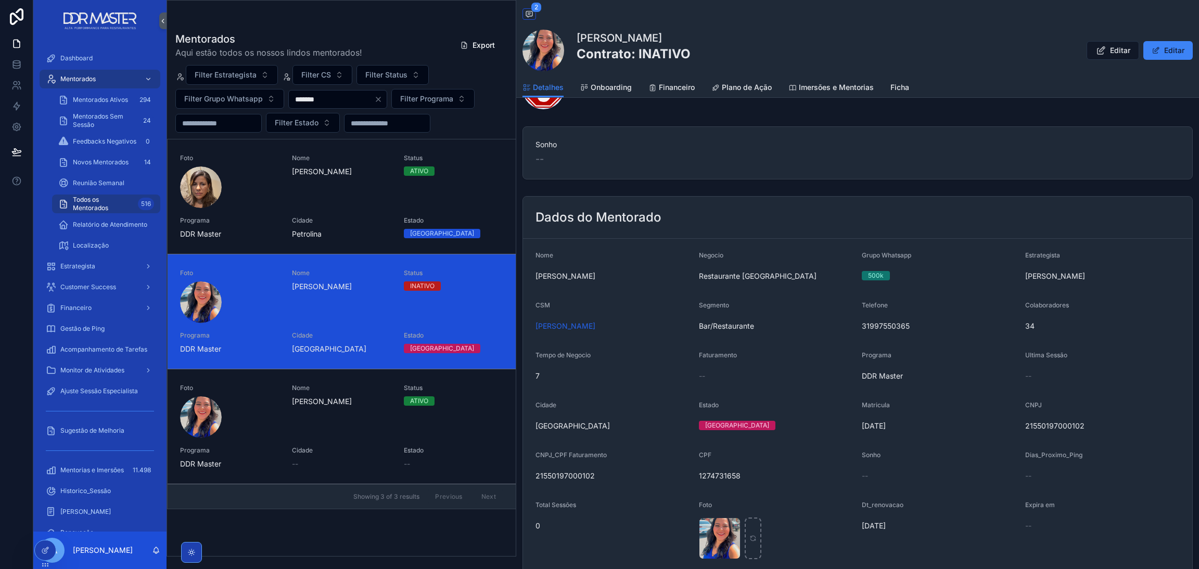
scroll to position [78, 0]
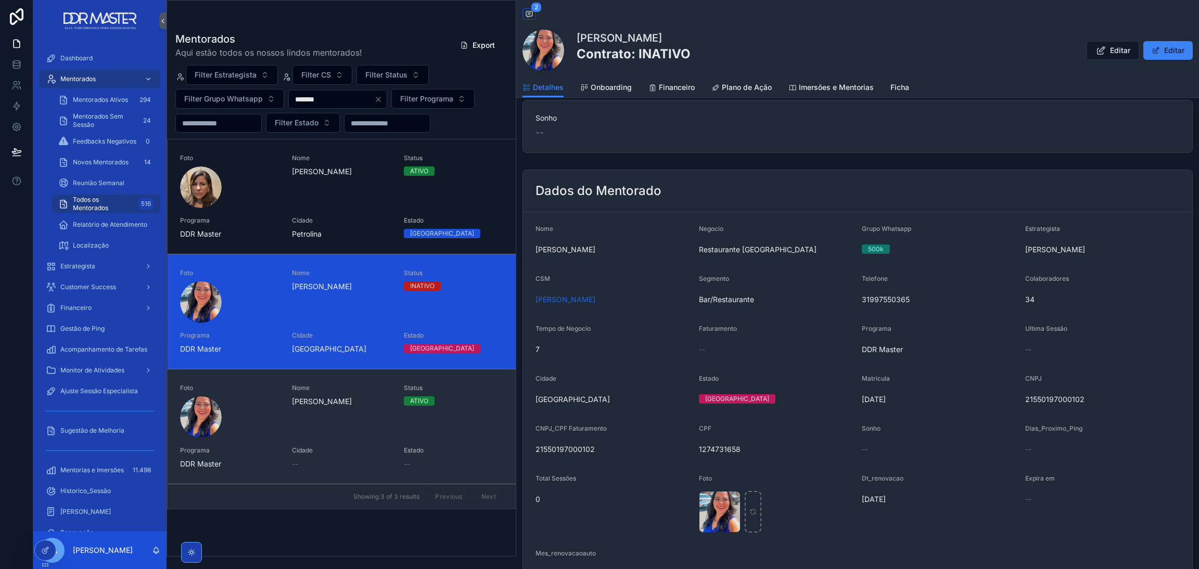
click at [432, 403] on span "ATIVO" at bounding box center [419, 400] width 31 height 9
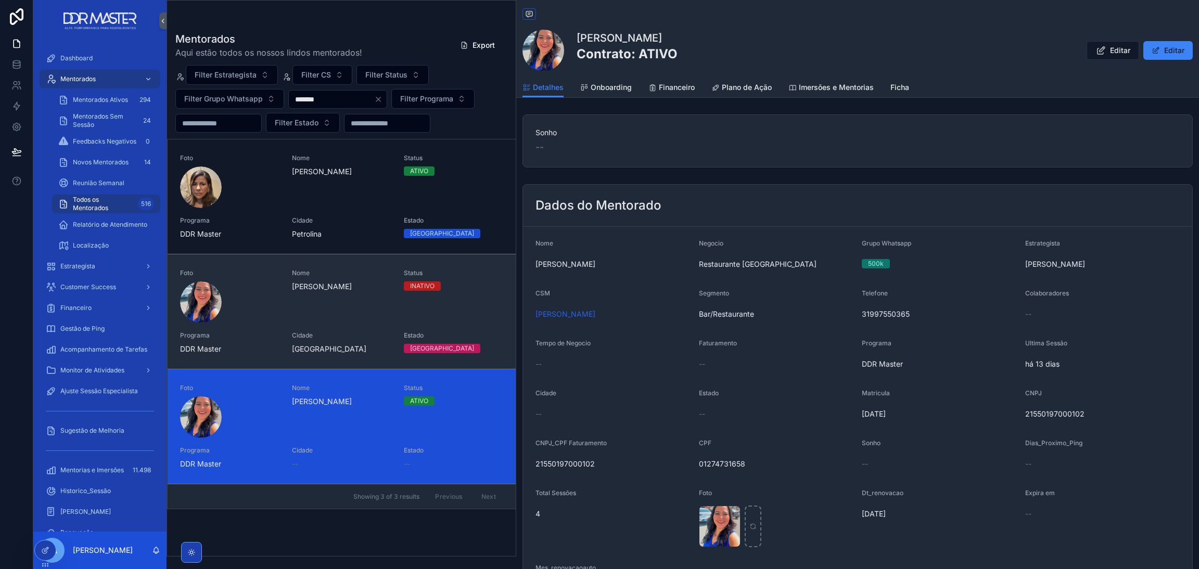
click at [355, 338] on span "Cidade" at bounding box center [341, 335] width 99 height 8
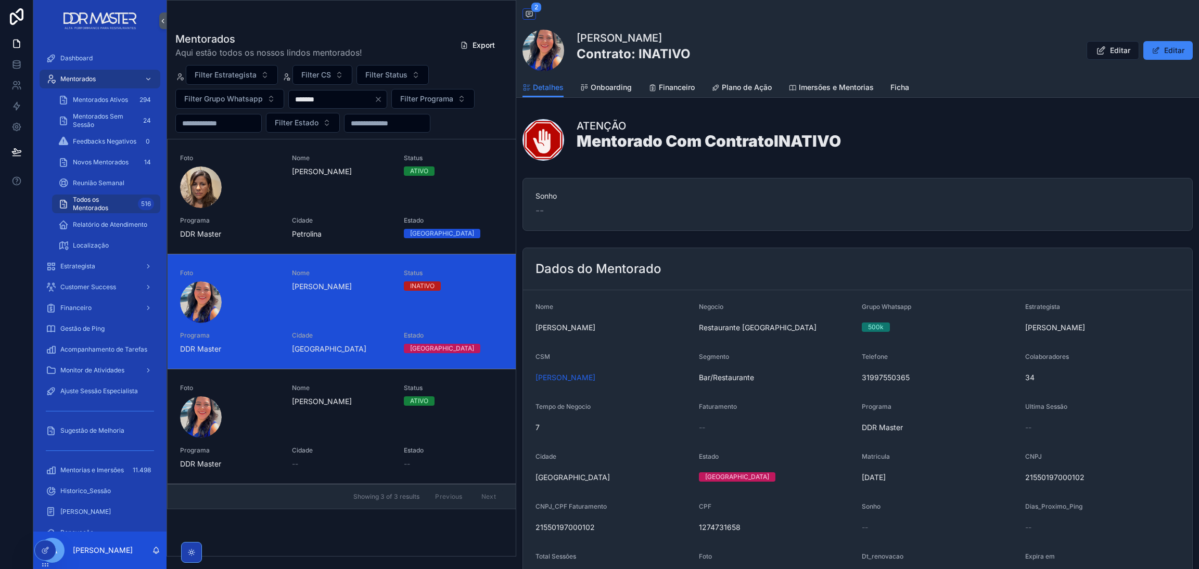
scroll to position [78, 0]
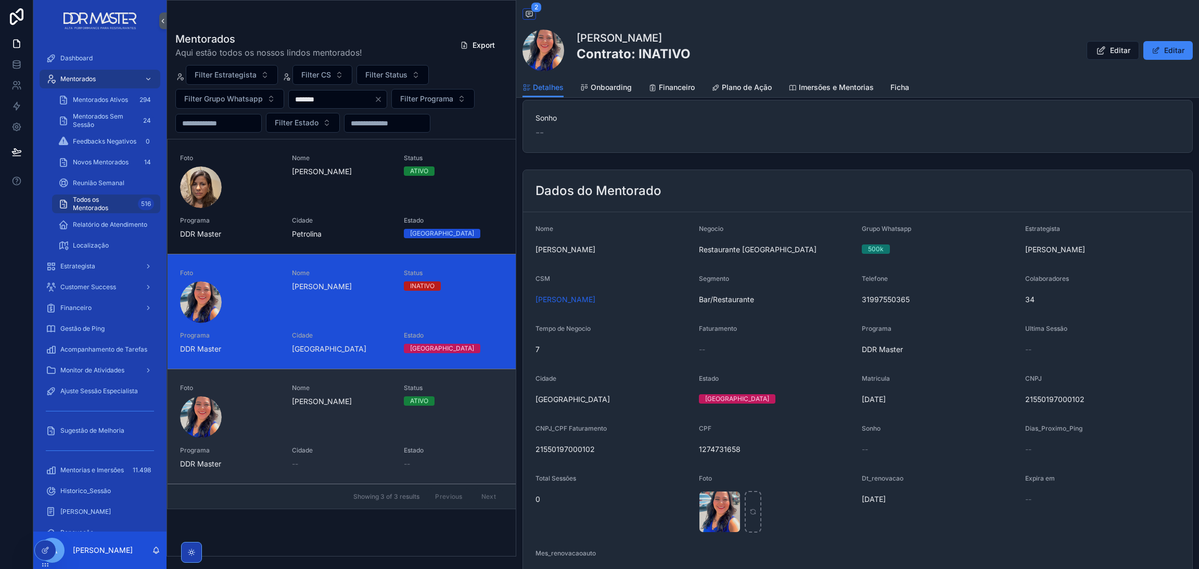
click at [382, 407] on span "[PERSON_NAME]" at bounding box center [341, 401] width 99 height 10
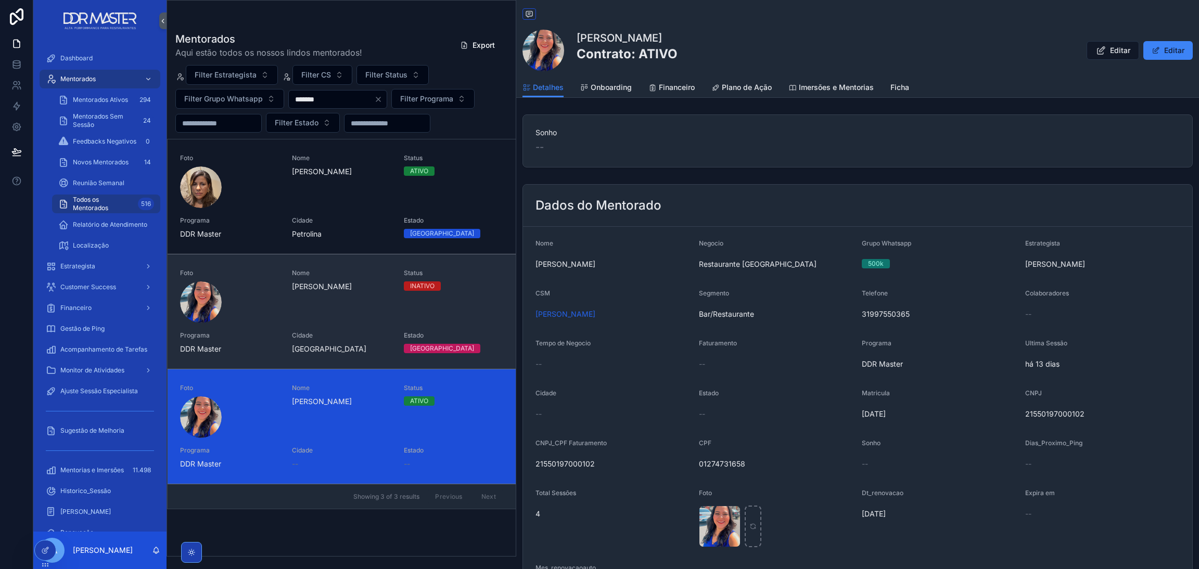
click at [363, 303] on div "Nome Fabiane Pereira de Souza Moreira" at bounding box center [341, 296] width 99 height 54
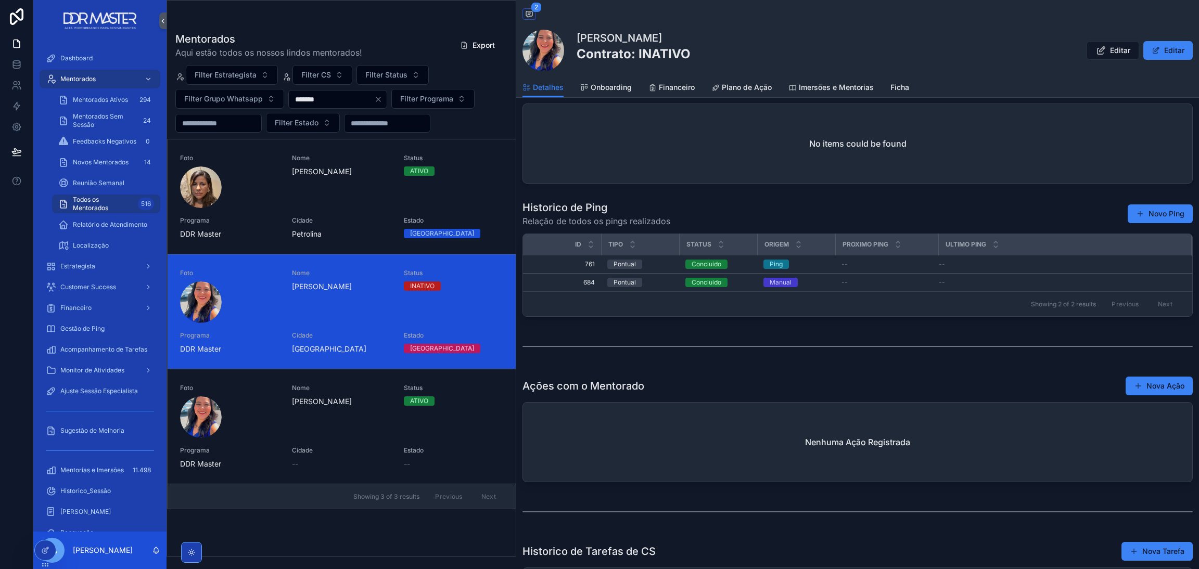
scroll to position [1249, 0]
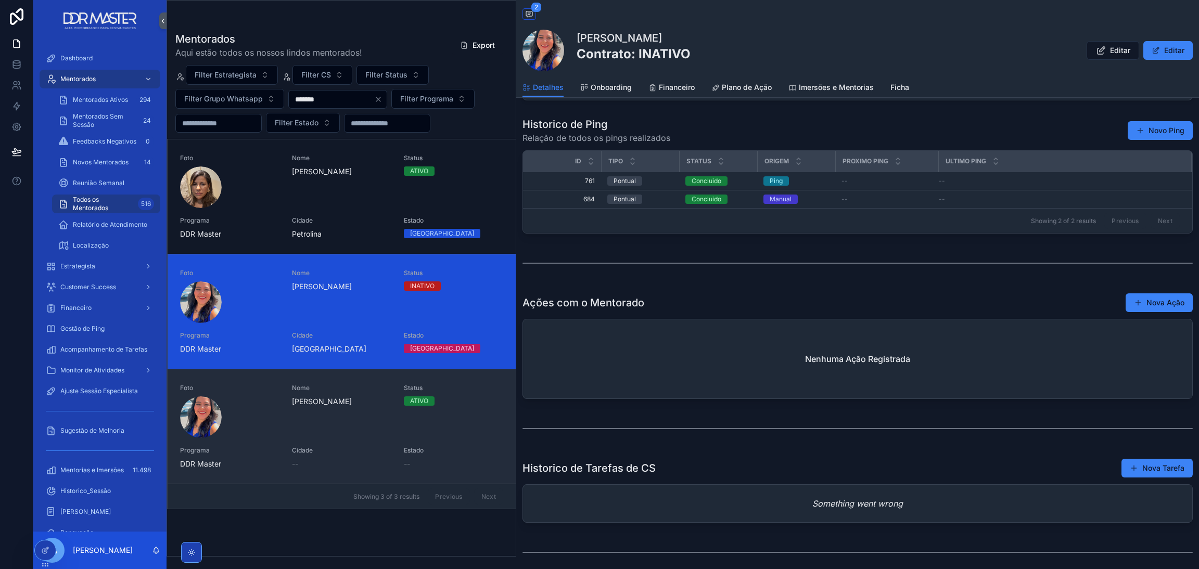
click at [318, 426] on div "Nome Fabiane Pereira de Souza Moreira" at bounding box center [341, 411] width 99 height 54
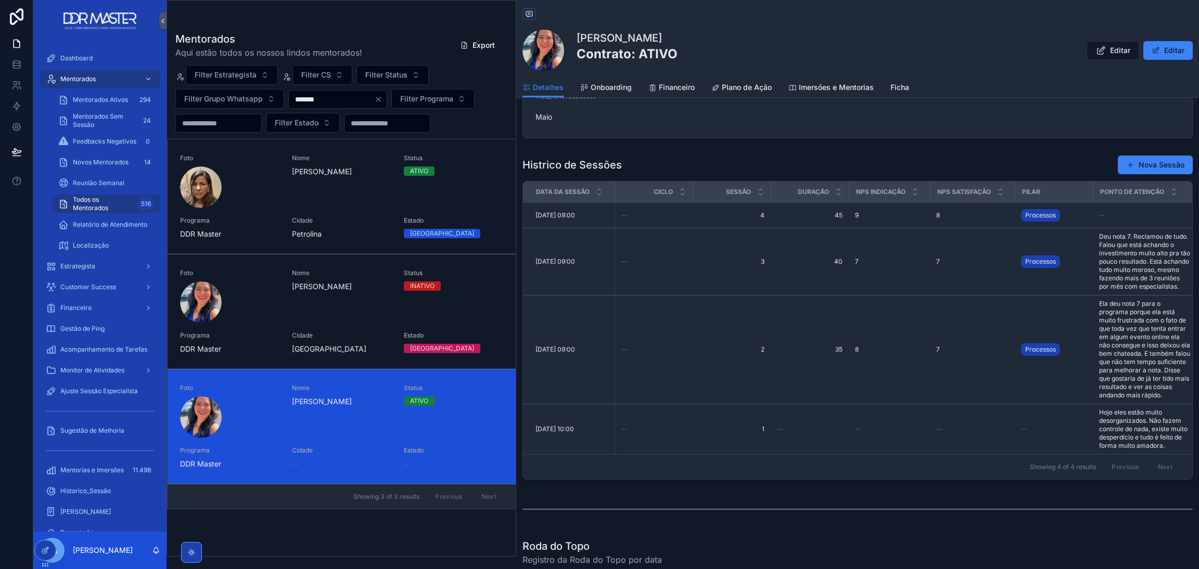
scroll to position [468, 0]
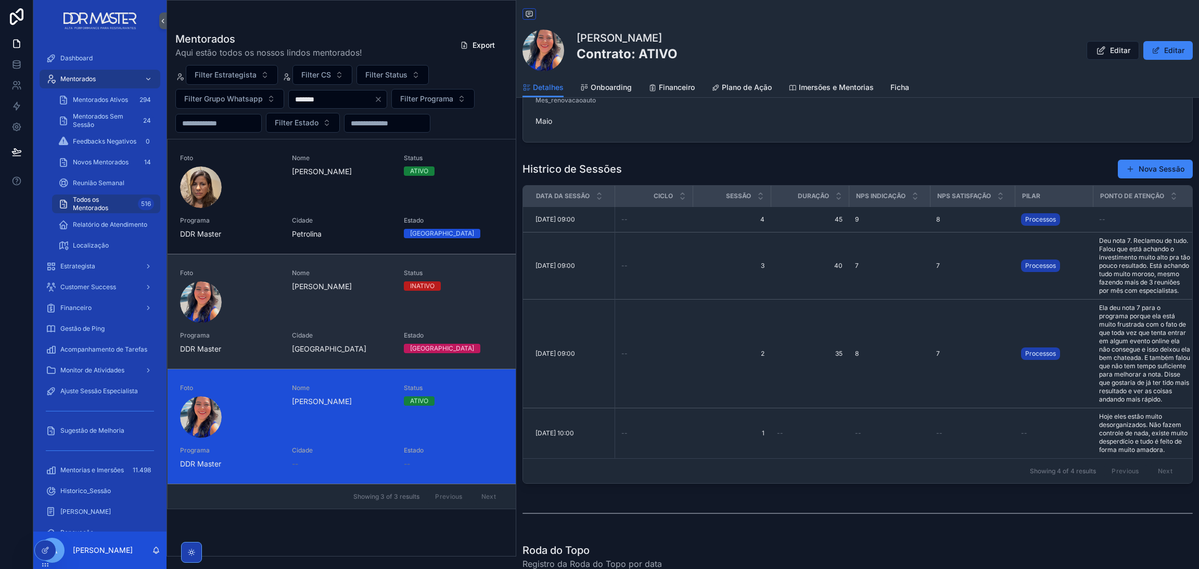
click at [326, 331] on div "Foto Nome Fabiane Pereira de Souza Moreira Status INATIVO Programa DDR Master C…" at bounding box center [341, 311] width 323 height 85
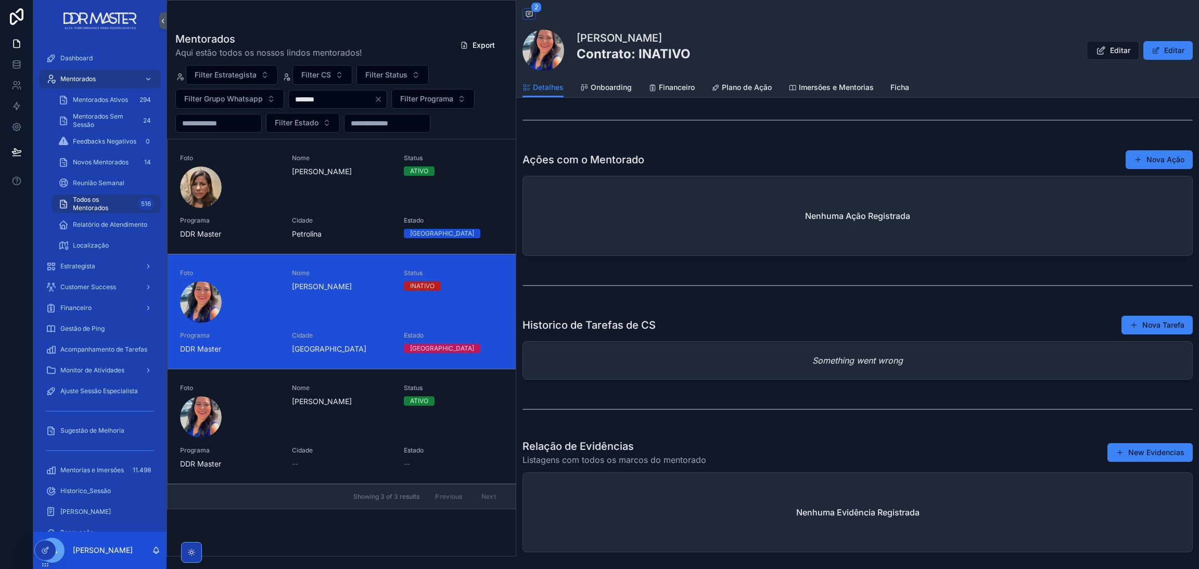
scroll to position [1444, 0]
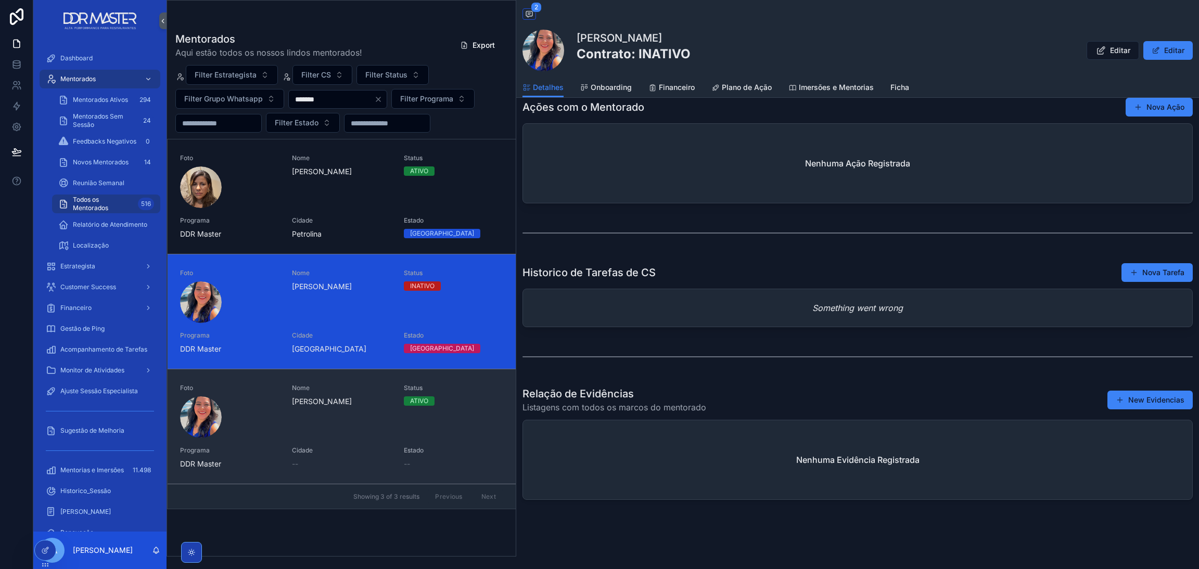
click at [297, 398] on span "[PERSON_NAME]" at bounding box center [341, 401] width 99 height 10
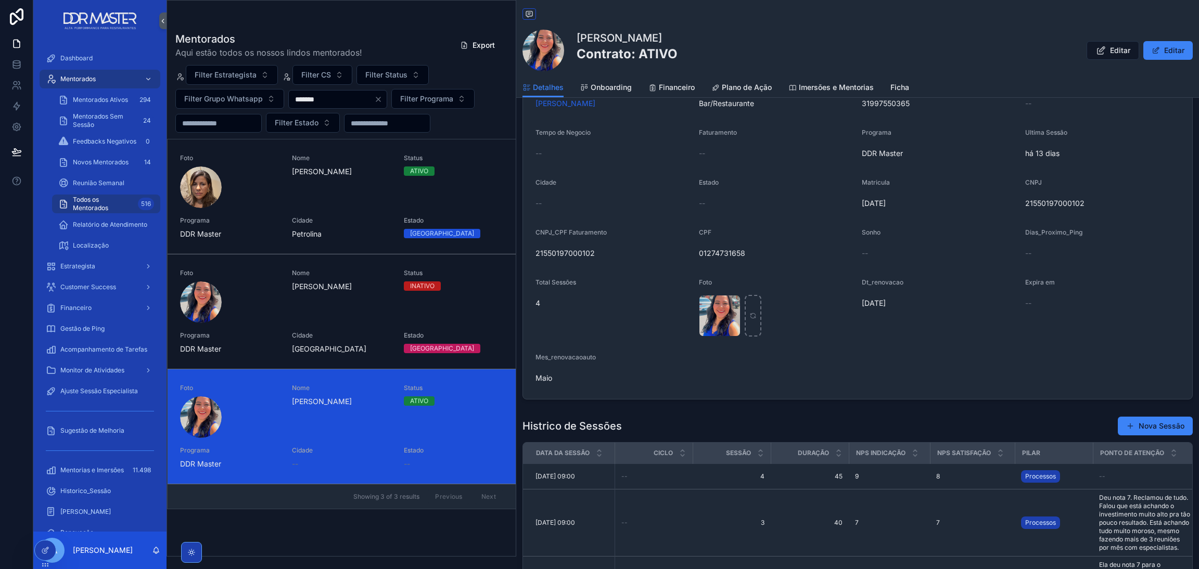
scroll to position [234, 0]
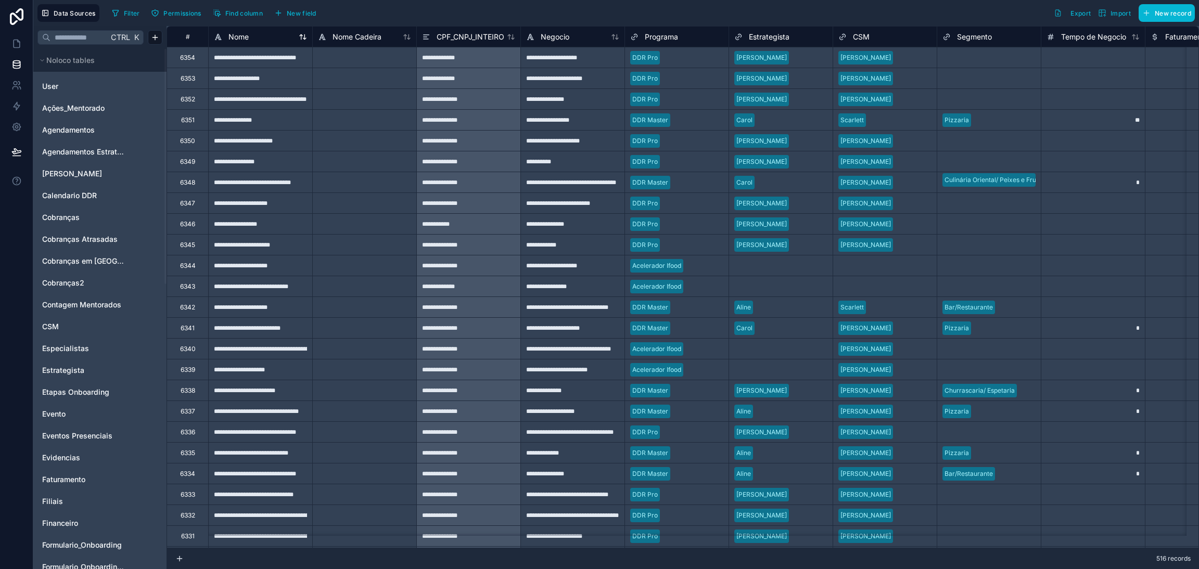
click at [301, 40] on icon at bounding box center [303, 37] width 8 height 8
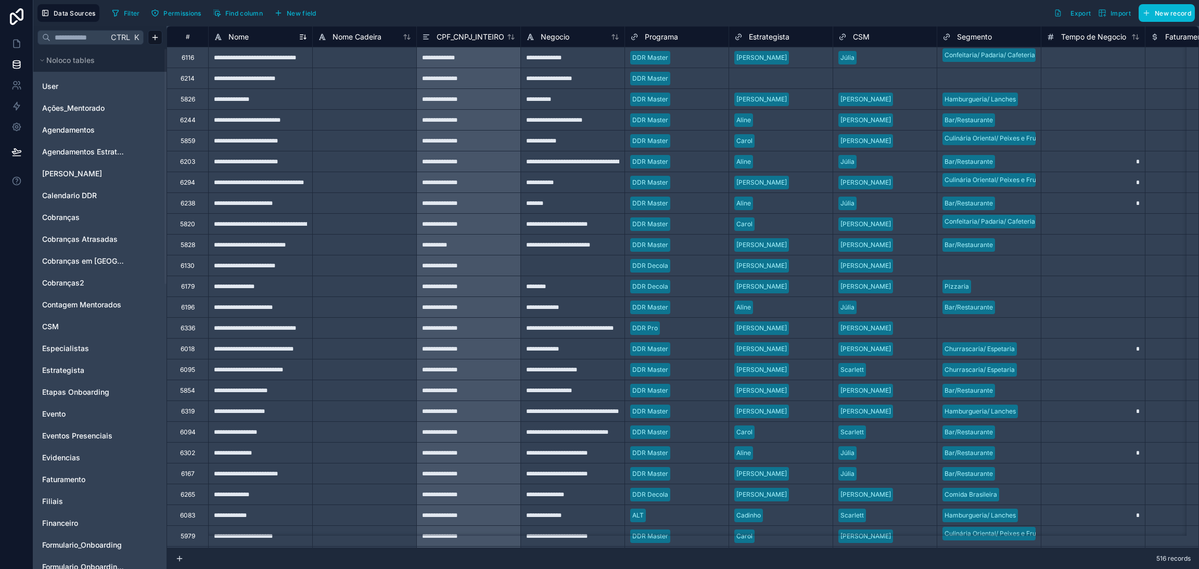
click at [305, 39] on icon at bounding box center [305, 37] width 0 height 4
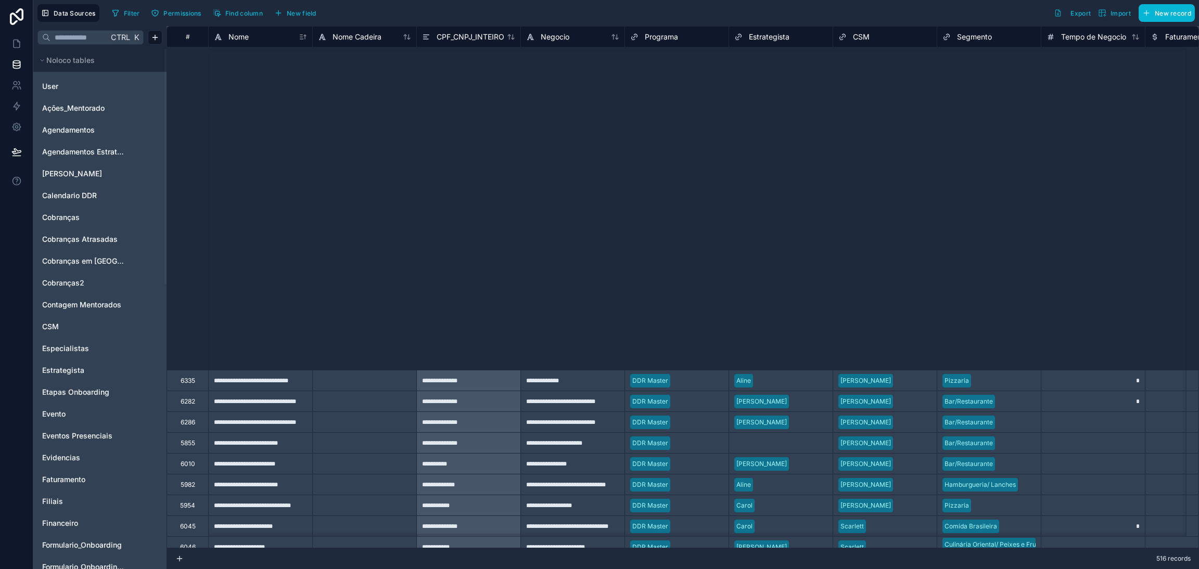
scroll to position [3100, 0]
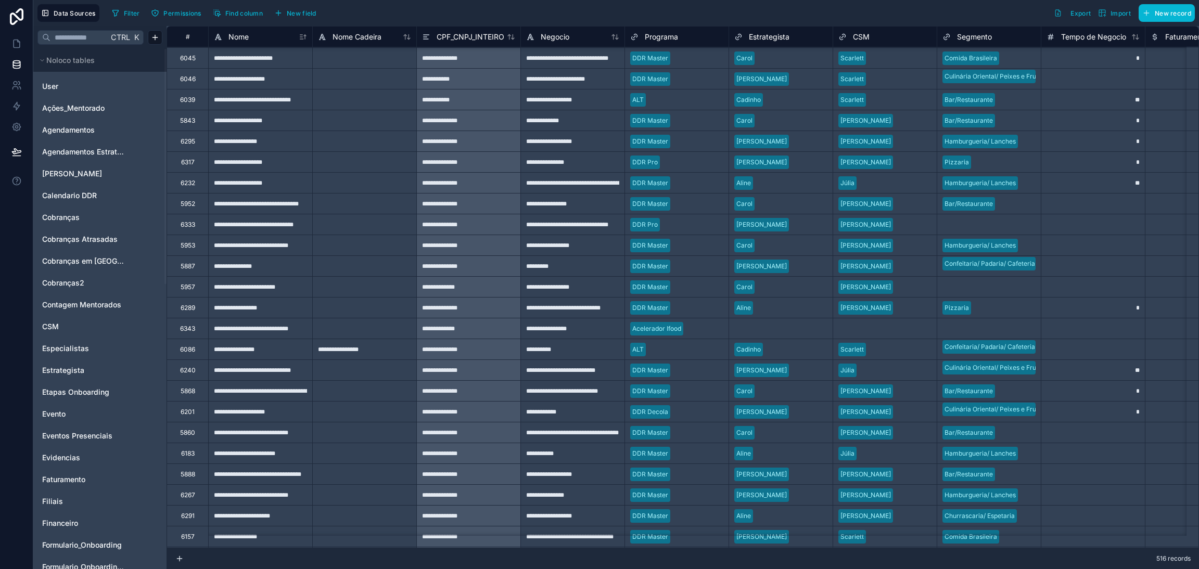
type input "**********"
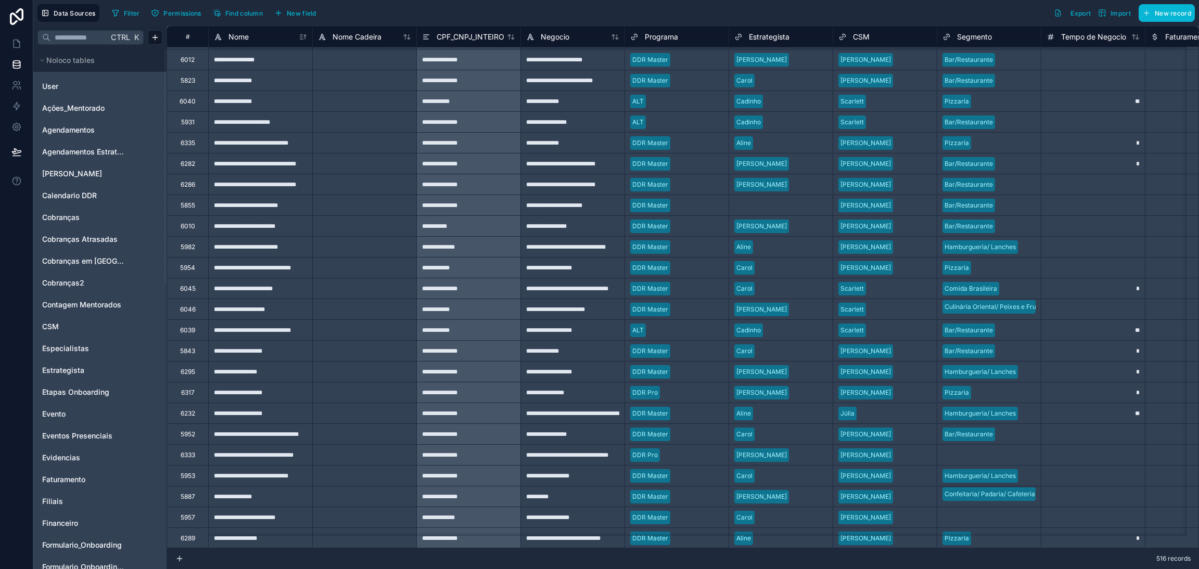
scroll to position [2866, 0]
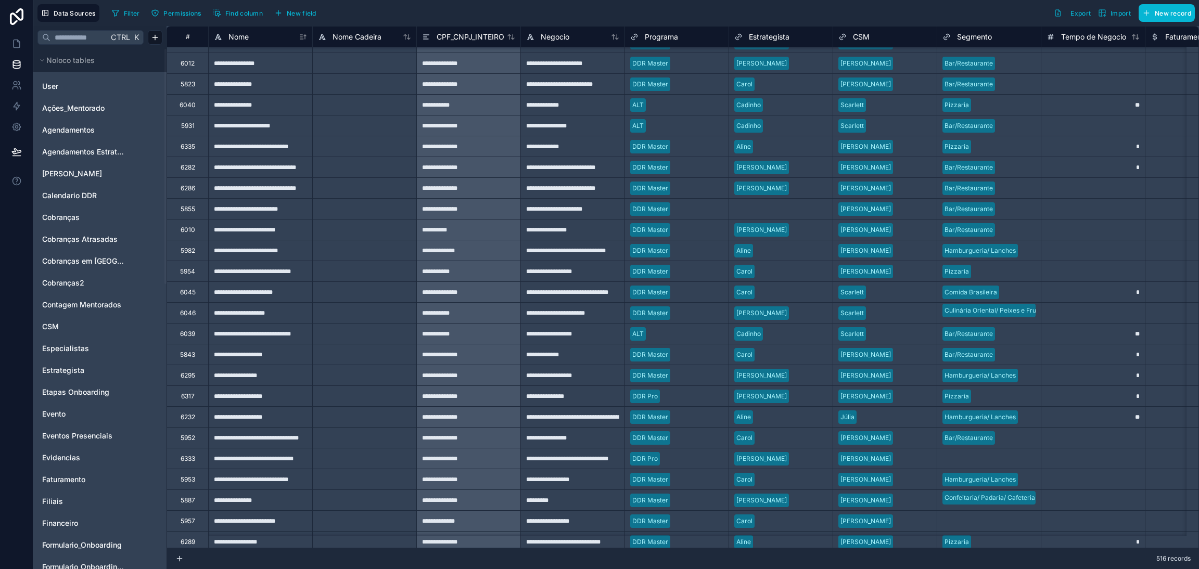
click at [266, 171] on div "**********" at bounding box center [260, 167] width 104 height 21
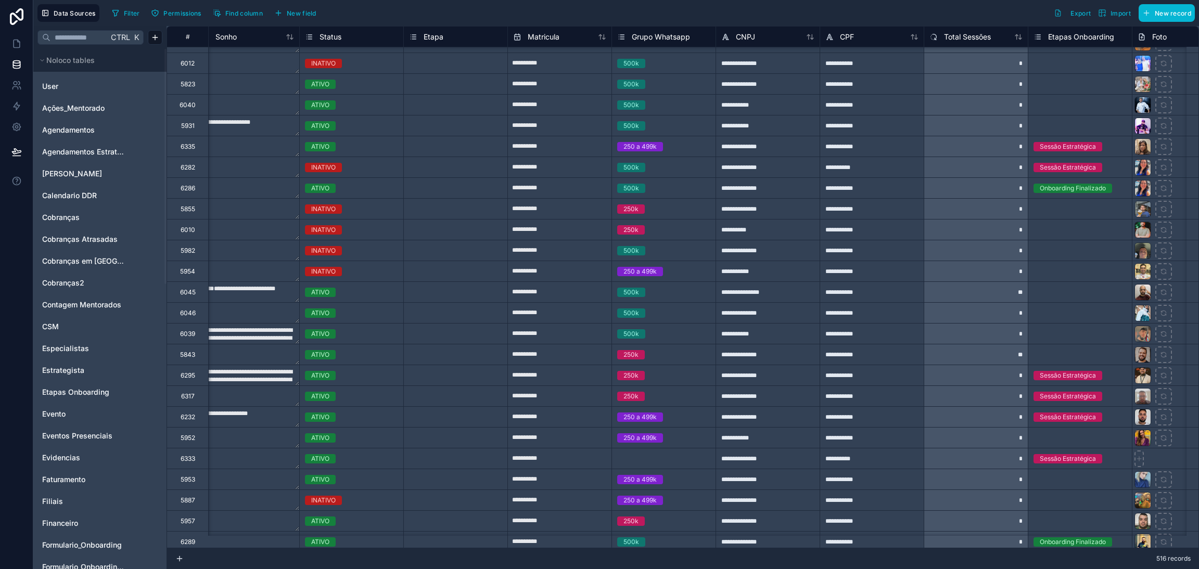
scroll to position [2866, 1793]
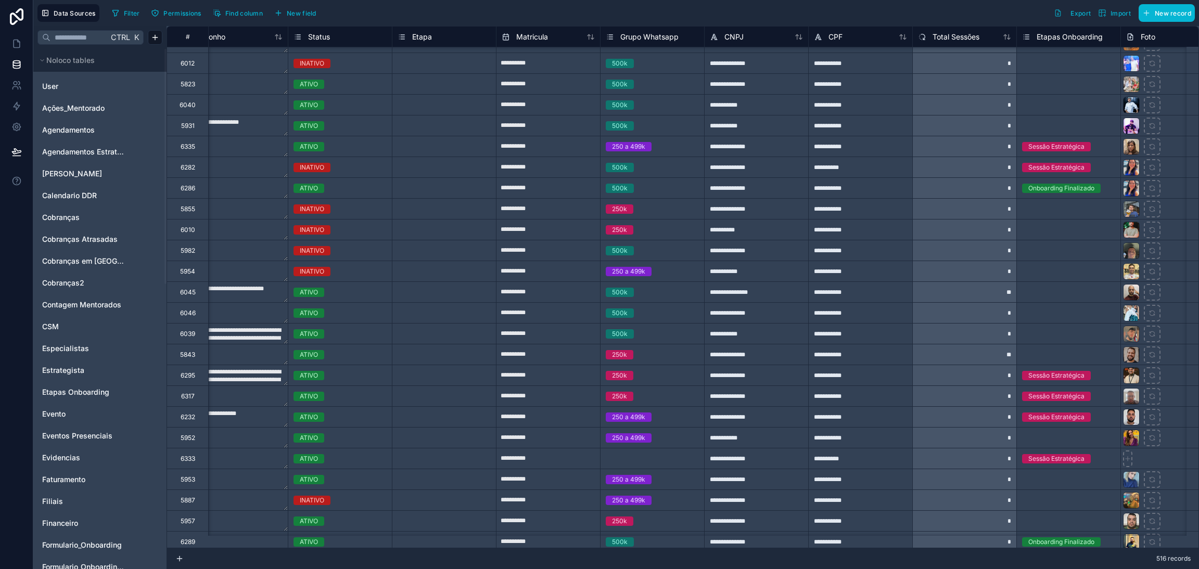
click at [185, 168] on div "6282" at bounding box center [188, 167] width 15 height 8
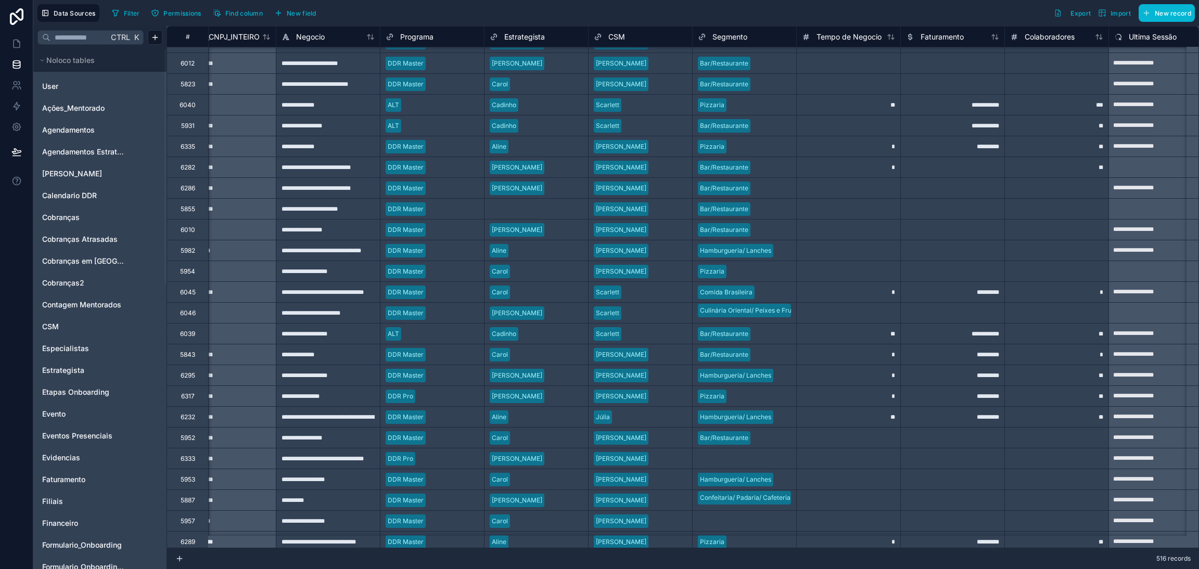
scroll to position [2866, 0]
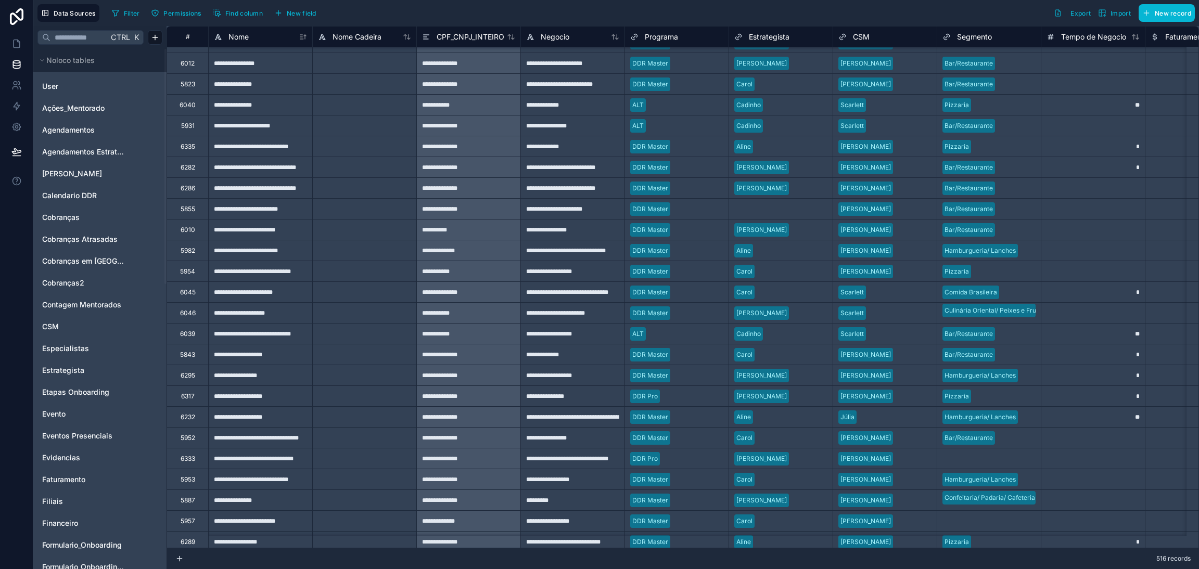
click at [188, 166] on div "6282" at bounding box center [188, 167] width 15 height 8
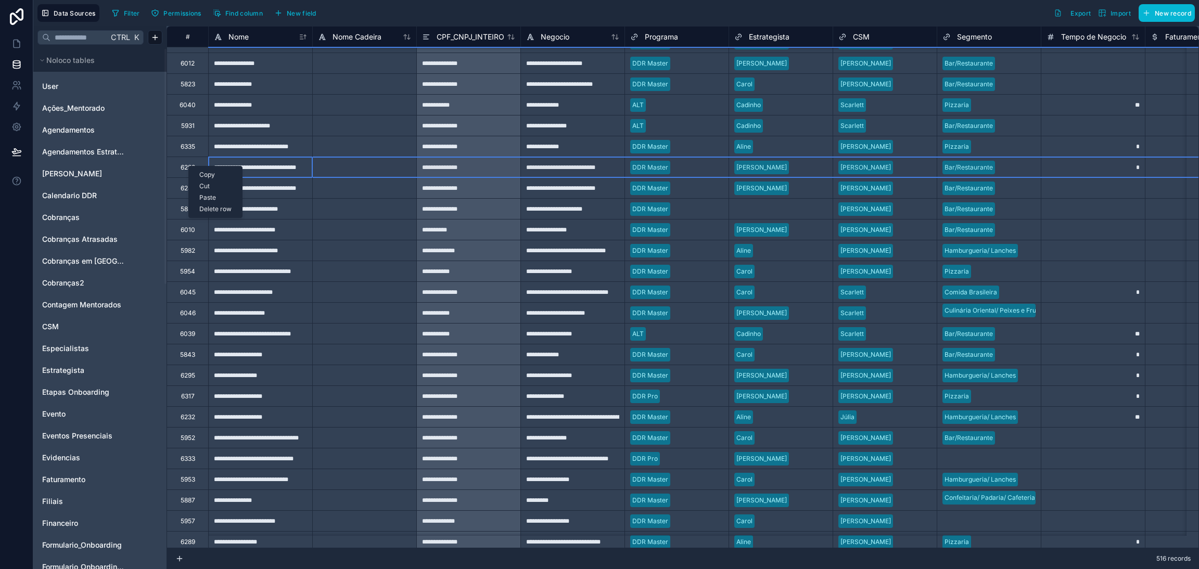
drag, startPoint x: 188, startPoint y: 166, endPoint x: 177, endPoint y: 164, distance: 11.6
click at [177, 164] on div "6282" at bounding box center [187, 167] width 42 height 21
drag, startPoint x: 176, startPoint y: 163, endPoint x: 171, endPoint y: 167, distance: 6.8
drag, startPoint x: 170, startPoint y: 172, endPoint x: 162, endPoint y: 188, distance: 18.2
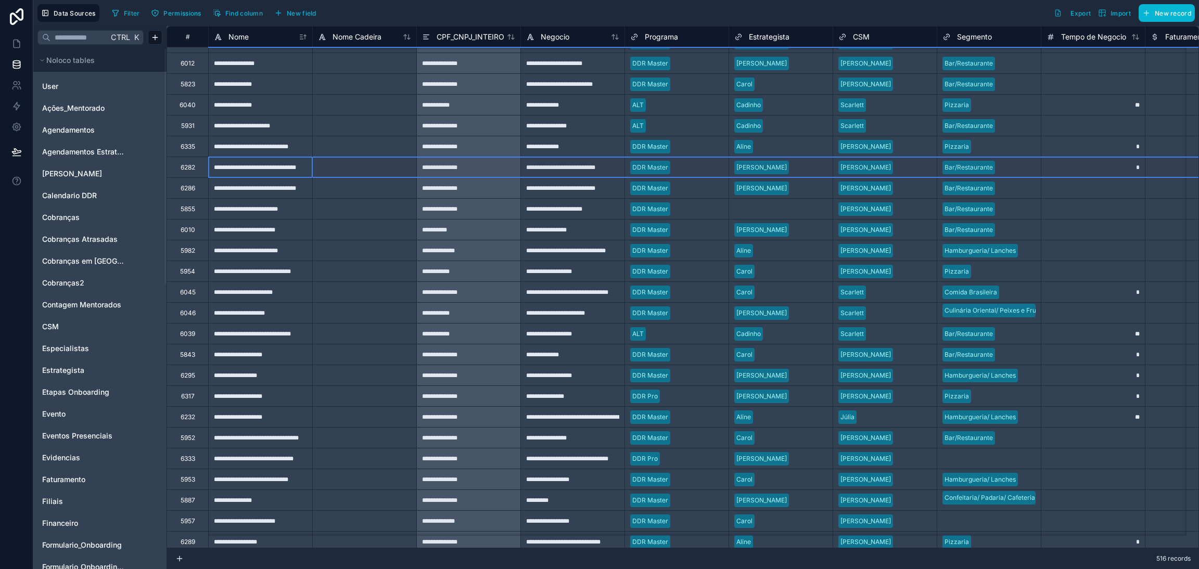
drag, startPoint x: 183, startPoint y: 169, endPoint x: 176, endPoint y: 169, distance: 6.8
click at [176, 169] on div "6282" at bounding box center [187, 167] width 42 height 21
click at [173, 169] on div "6282" at bounding box center [187, 167] width 42 height 21
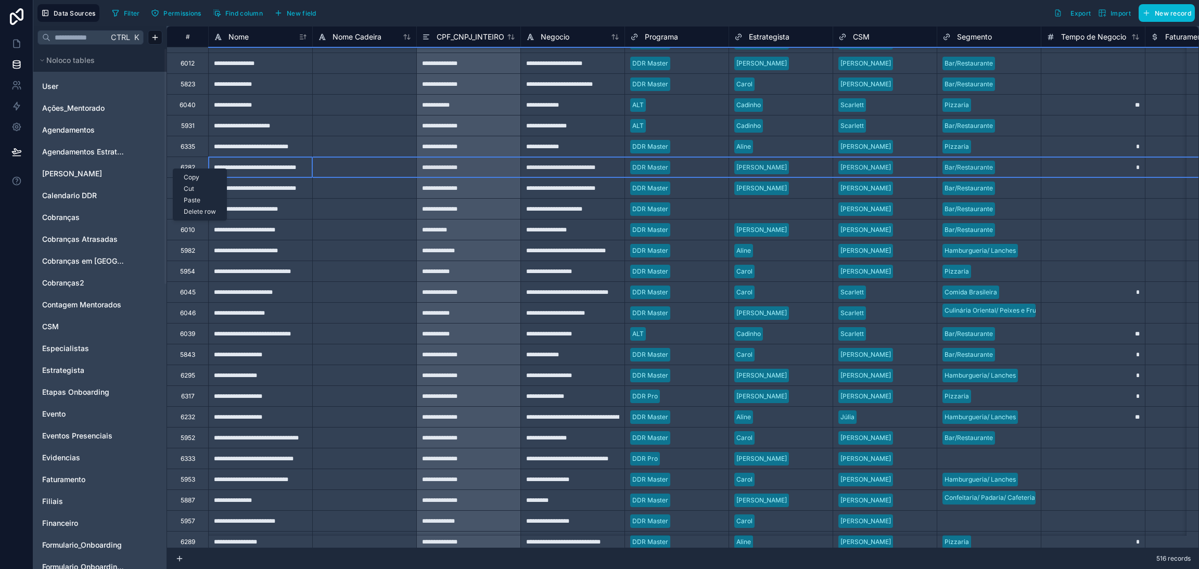
drag, startPoint x: 173, startPoint y: 169, endPoint x: 174, endPoint y: 162, distance: 6.3
click at [174, 162] on div "6282" at bounding box center [187, 167] width 42 height 21
click at [171, 160] on div "6282" at bounding box center [187, 167] width 42 height 21
drag, startPoint x: 188, startPoint y: 172, endPoint x: 236, endPoint y: 549, distance: 380.7
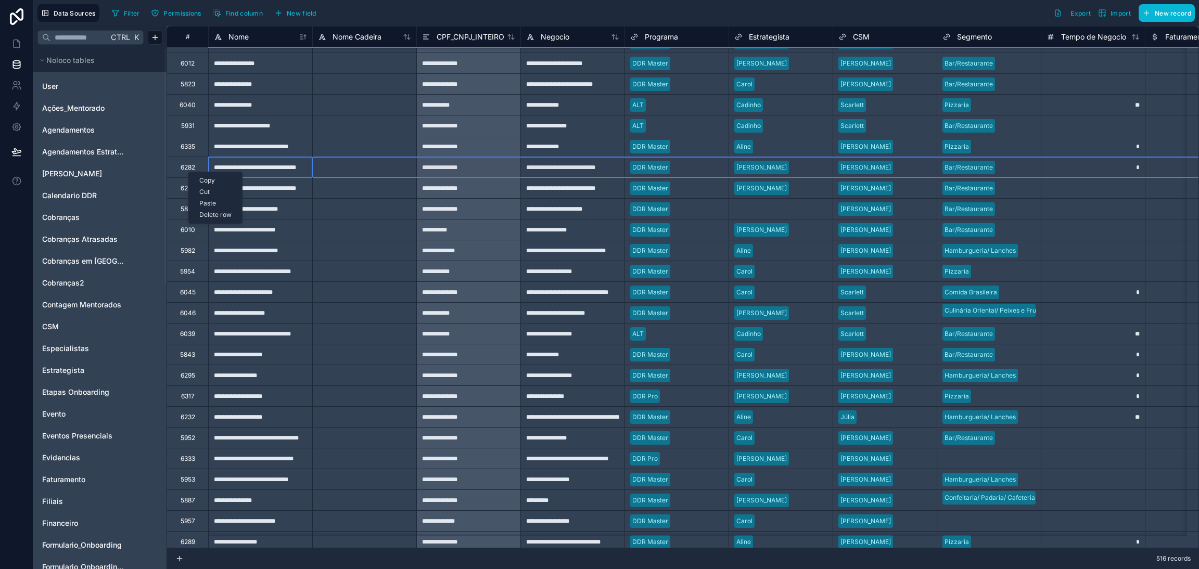
click at [236, 549] on div "516 records" at bounding box center [682, 558] width 1032 height 21
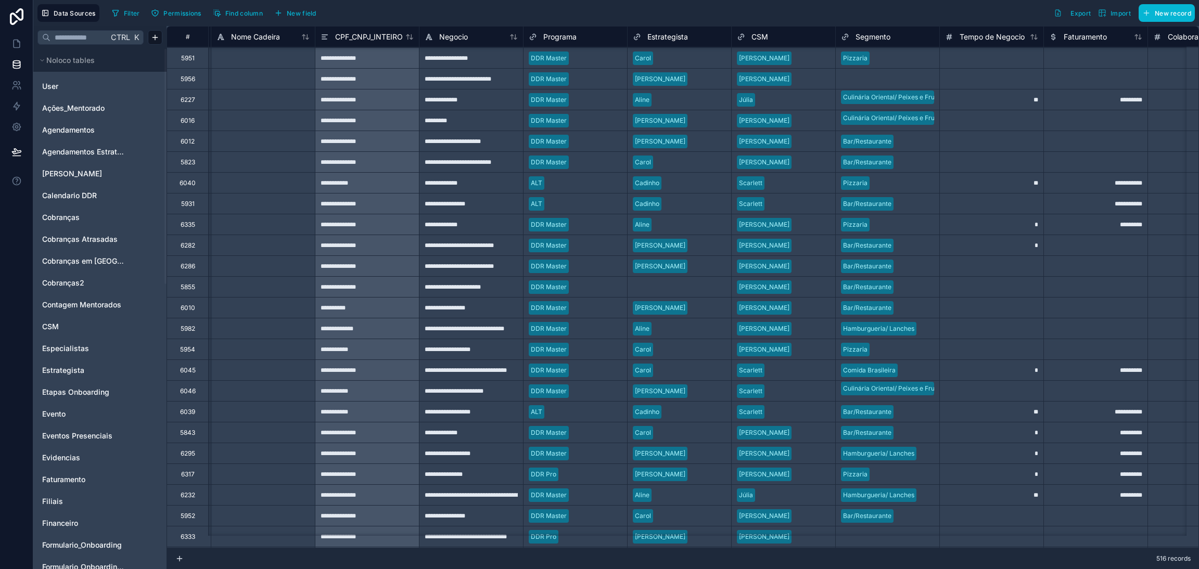
scroll to position [2788, 0]
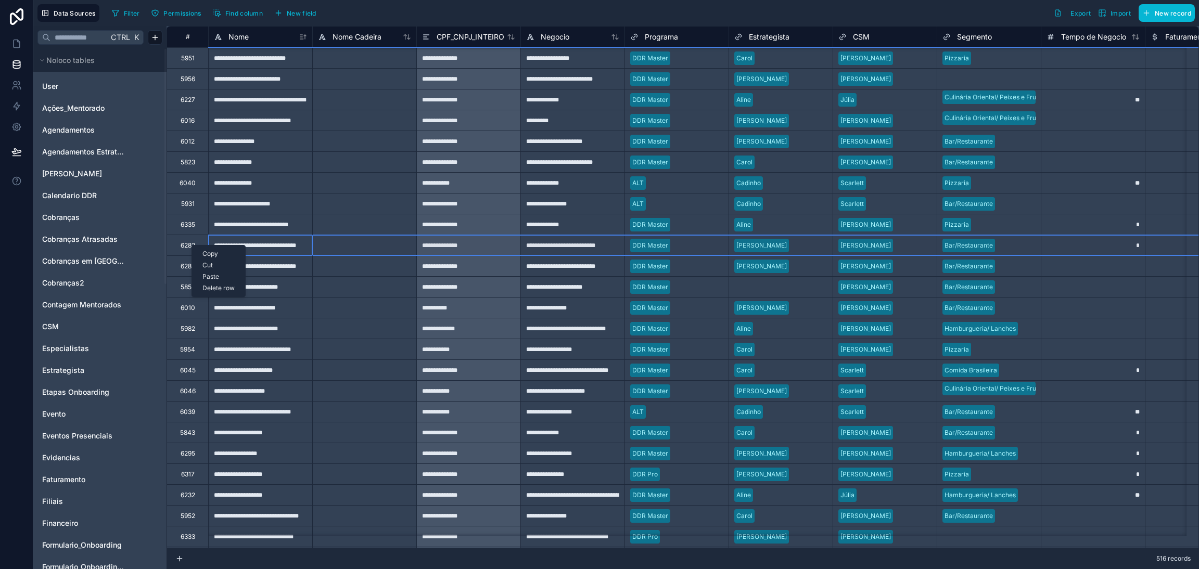
click at [220, 288] on div "Delete row" at bounding box center [218, 288] width 53 height 11
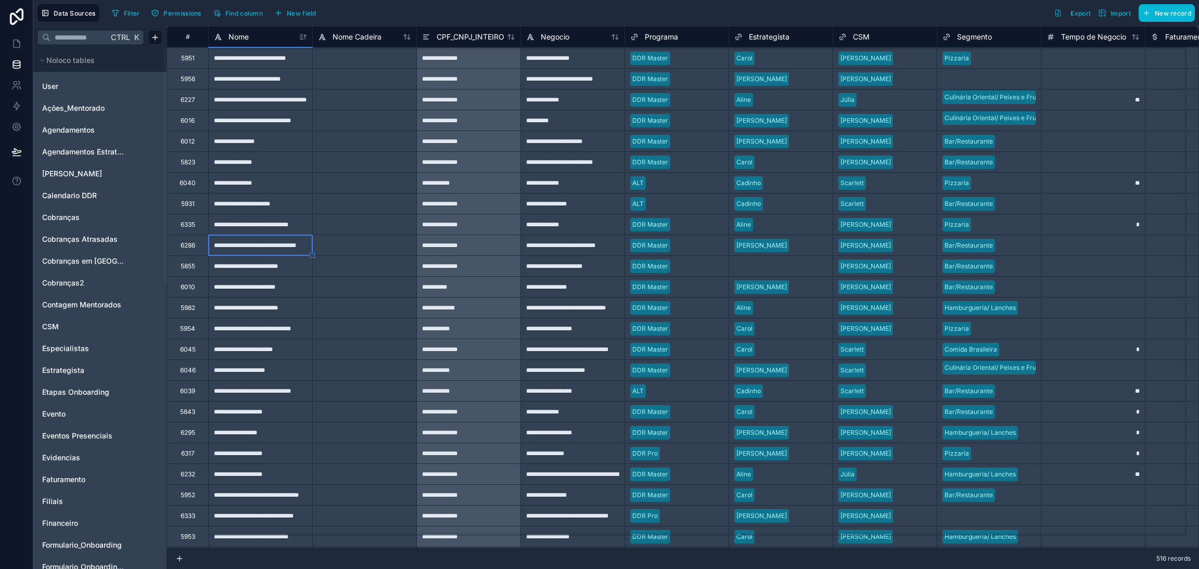
click at [332, 267] on div at bounding box center [364, 265] width 104 height 21
click at [21, 48] on icon at bounding box center [16, 44] width 10 height 10
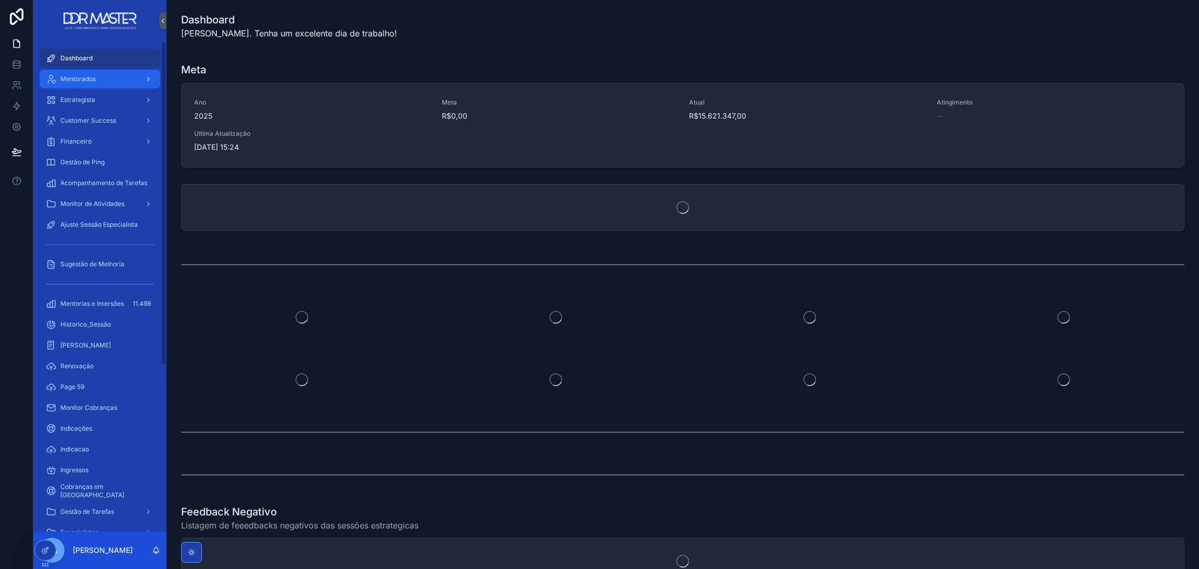
click at [99, 79] on div "Mentorados" at bounding box center [100, 79] width 108 height 17
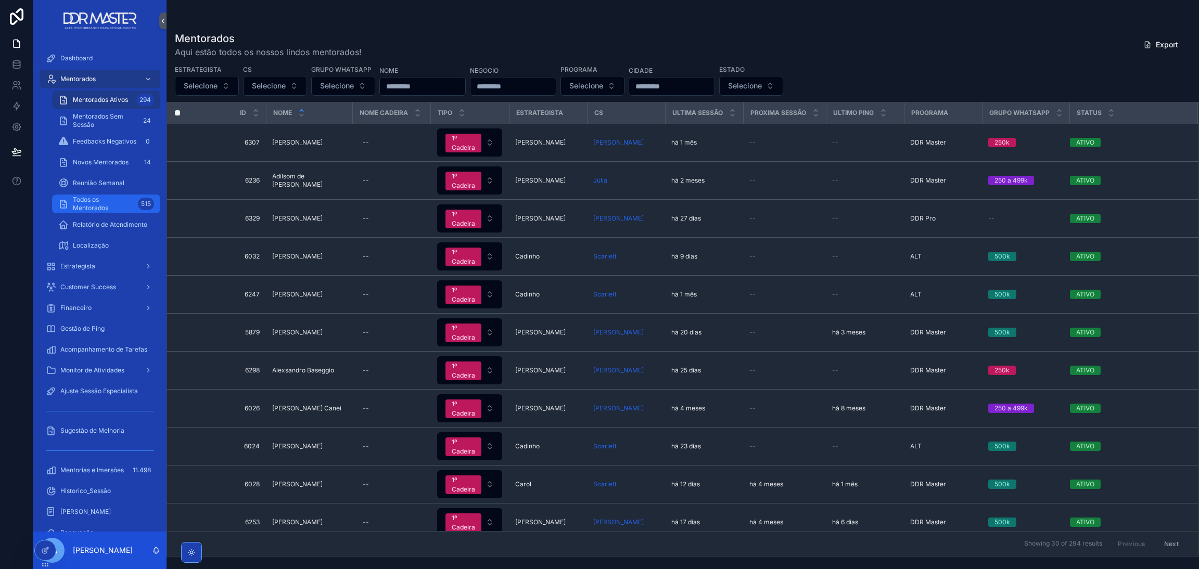
click at [101, 203] on span "Todos os Mentorados" at bounding box center [103, 204] width 61 height 17
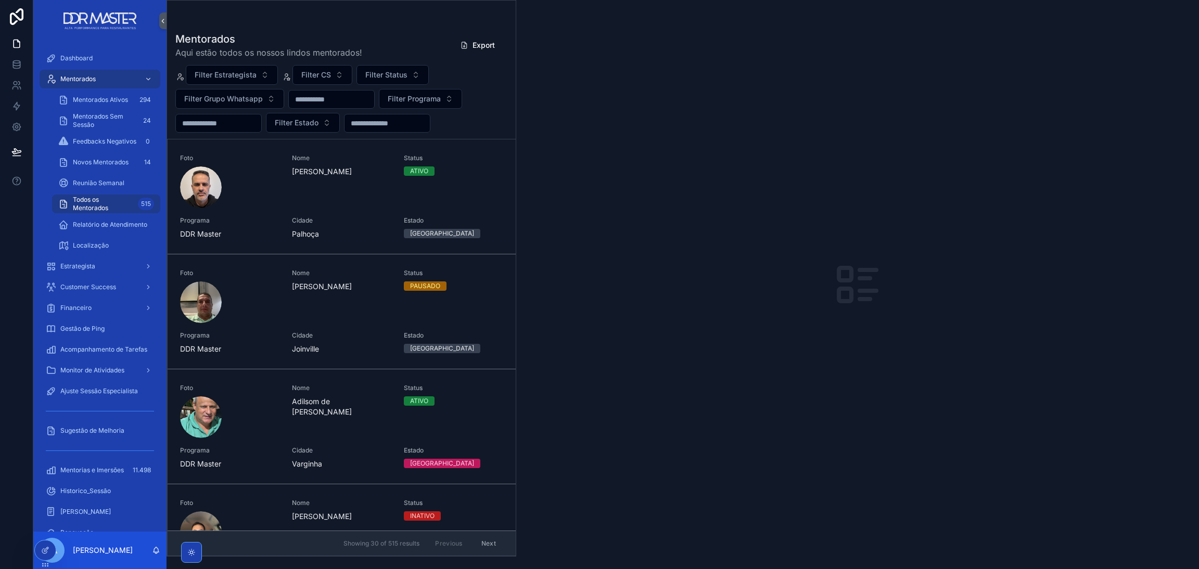
click at [342, 98] on input "scrollable content" at bounding box center [331, 99] width 85 height 15
click at [342, 98] on input "*" at bounding box center [331, 99] width 85 height 15
type input "*******"
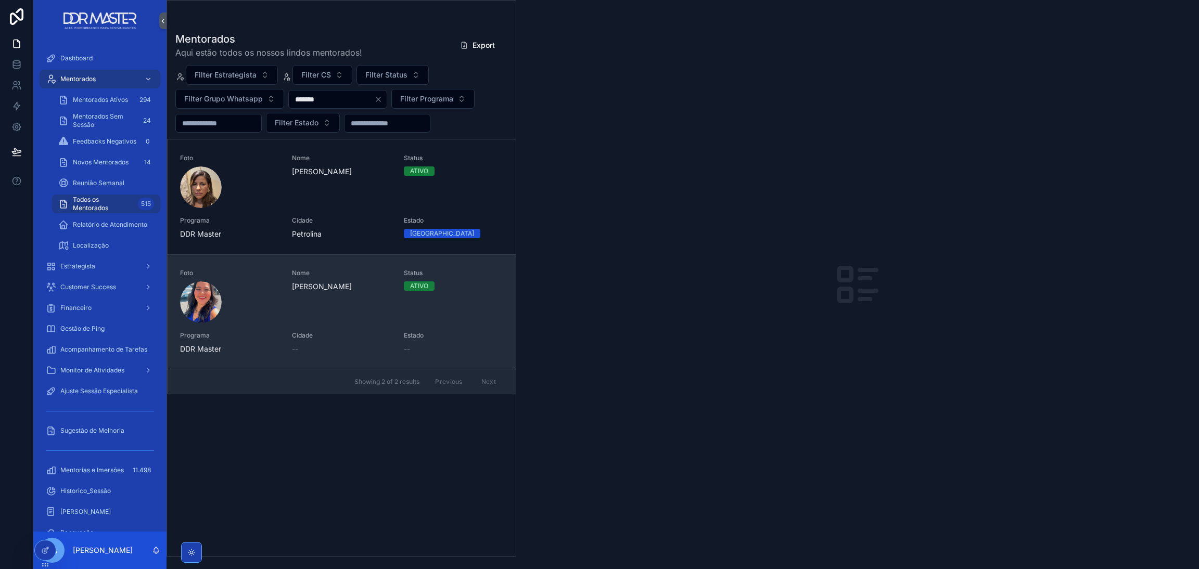
click at [344, 274] on span "Nome" at bounding box center [341, 273] width 99 height 8
